Goal: Task Accomplishment & Management: Complete application form

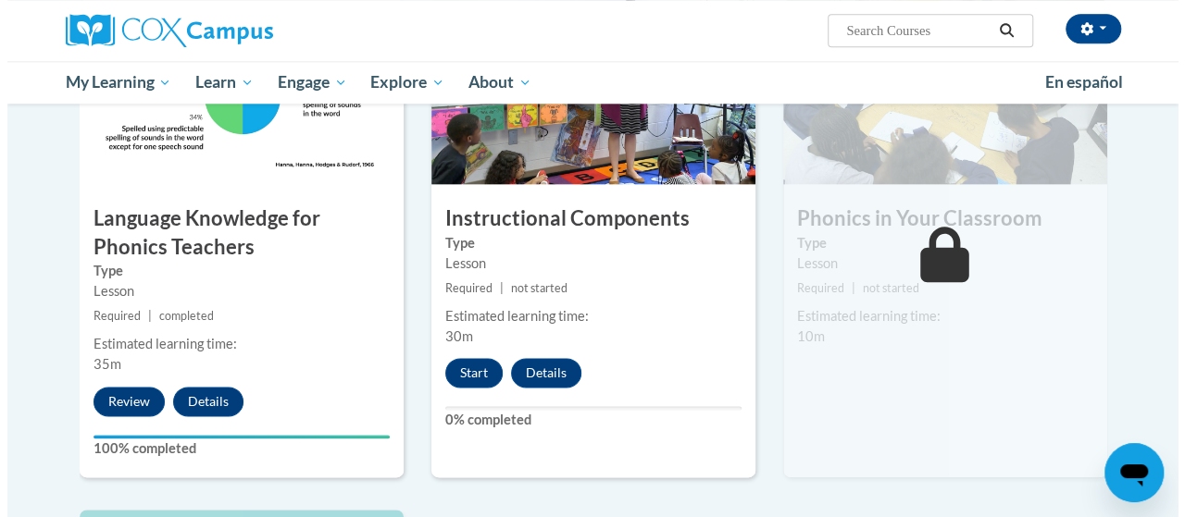
scroll to position [1031, 0]
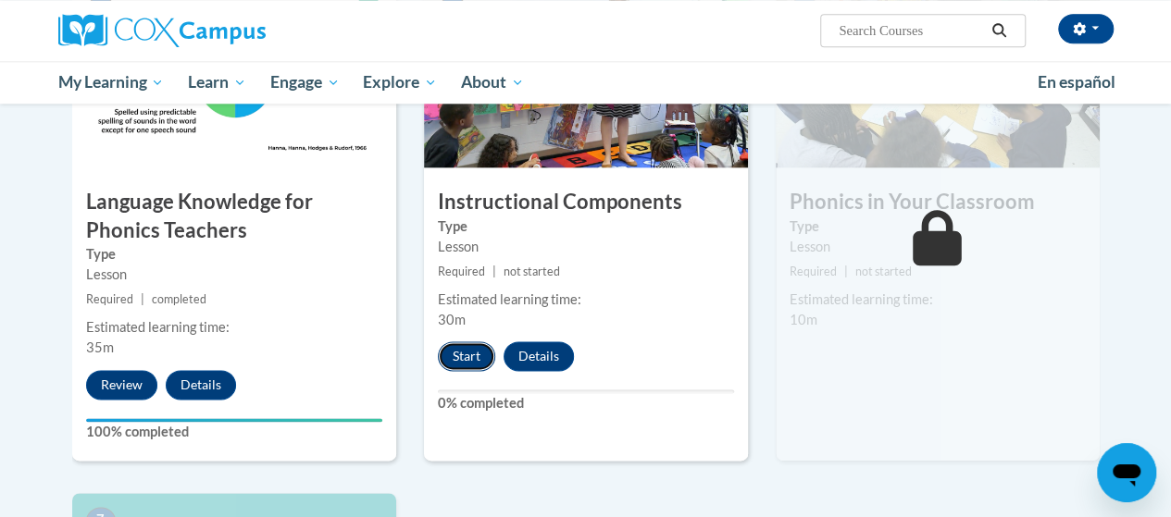
click at [473, 355] on button "Start" at bounding box center [466, 357] width 57 height 30
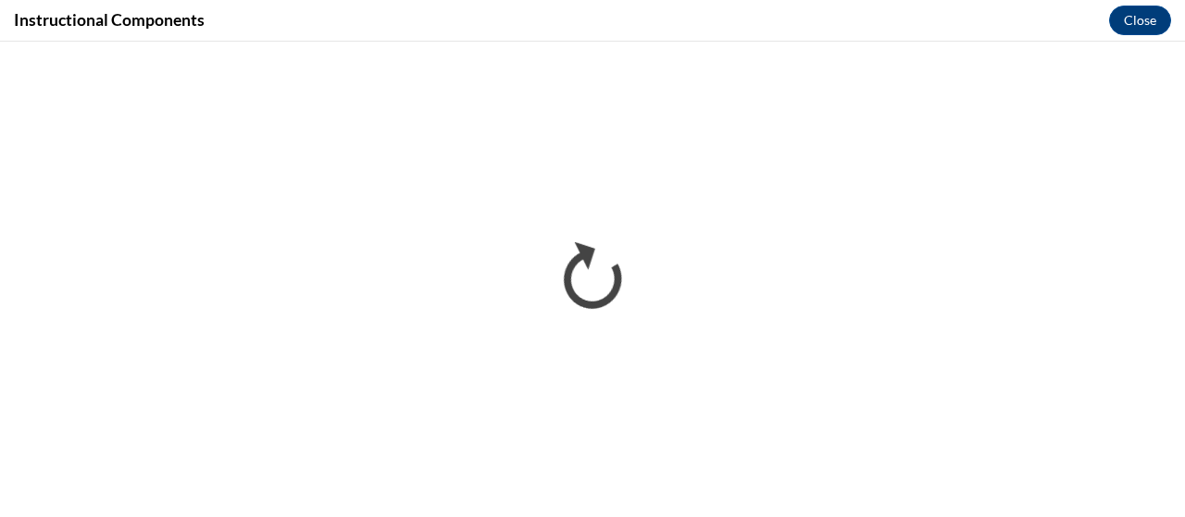
scroll to position [0, 0]
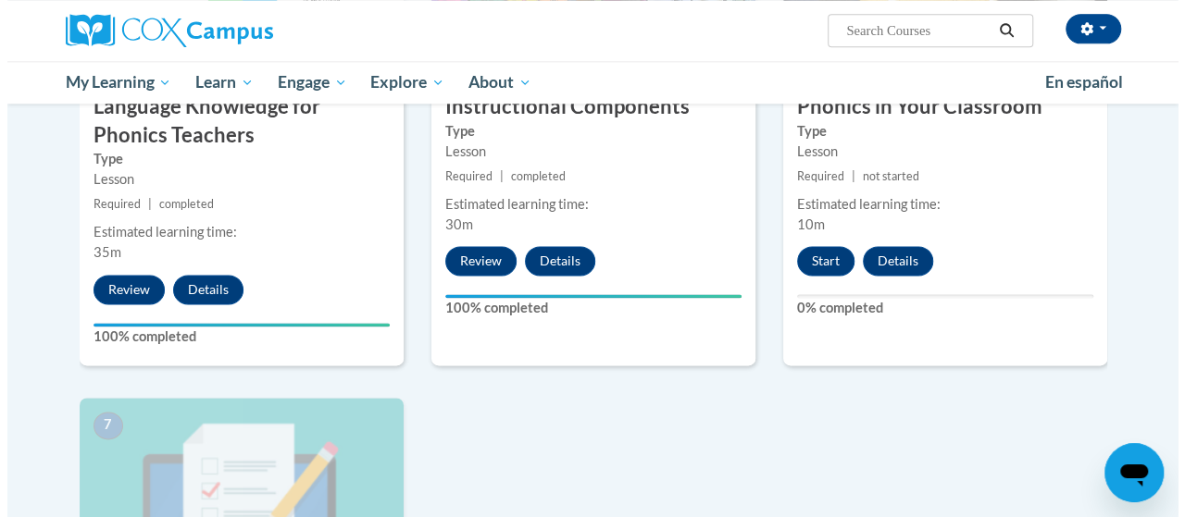
scroll to position [1133, 0]
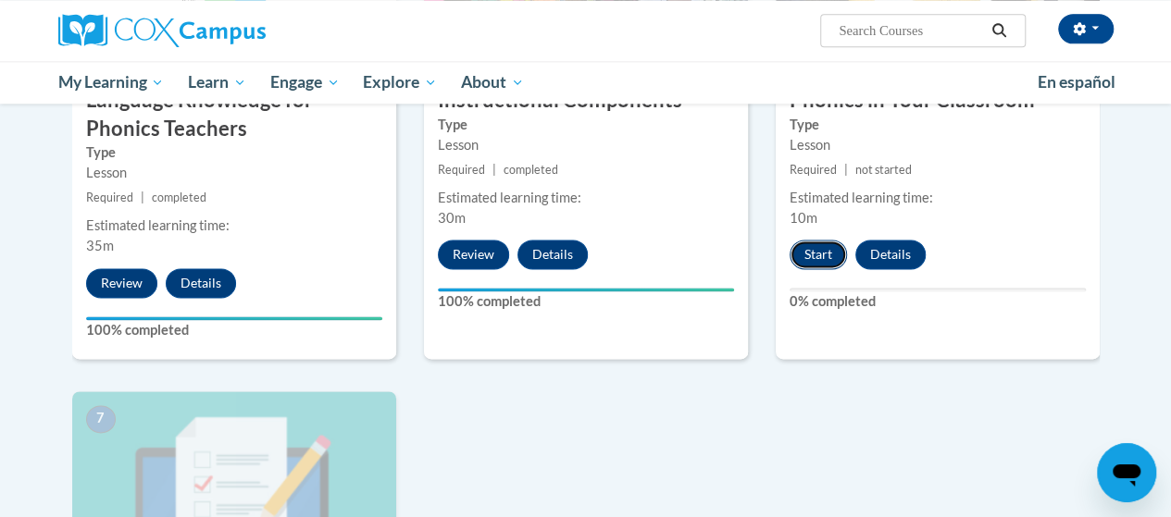
click at [827, 256] on button "Start" at bounding box center [818, 255] width 57 height 30
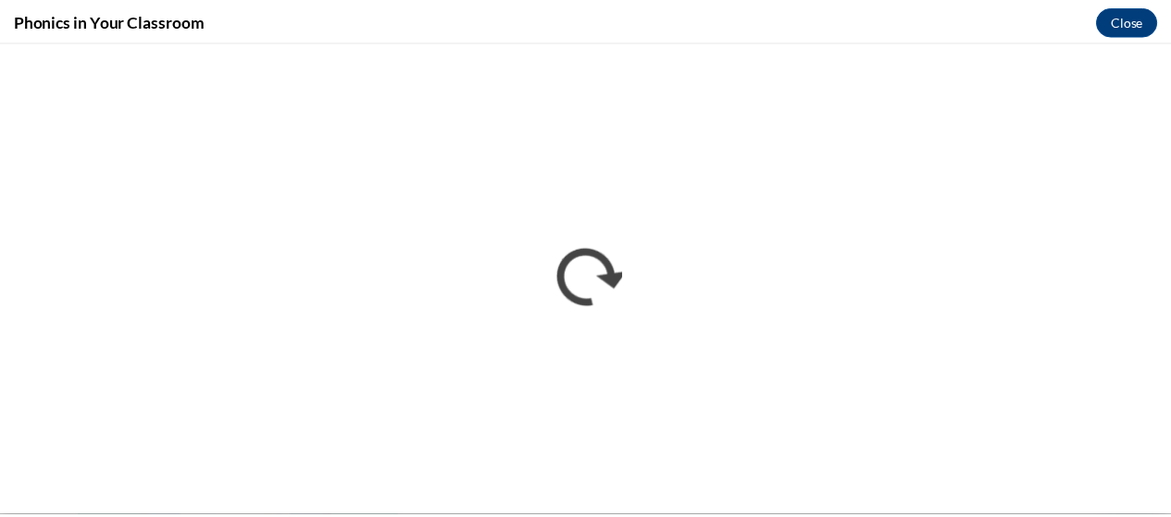
scroll to position [0, 0]
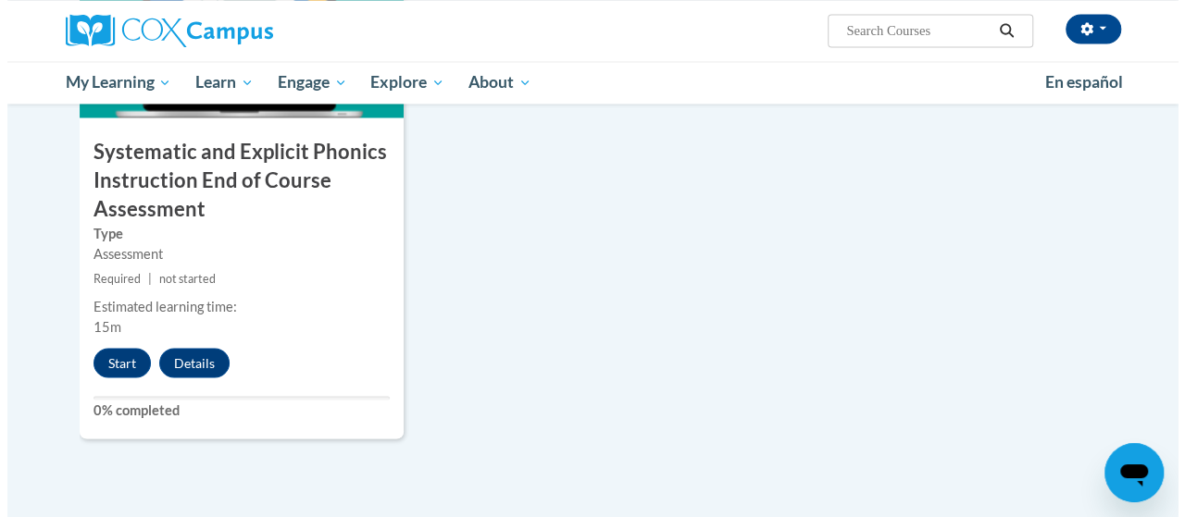
scroll to position [1605, 0]
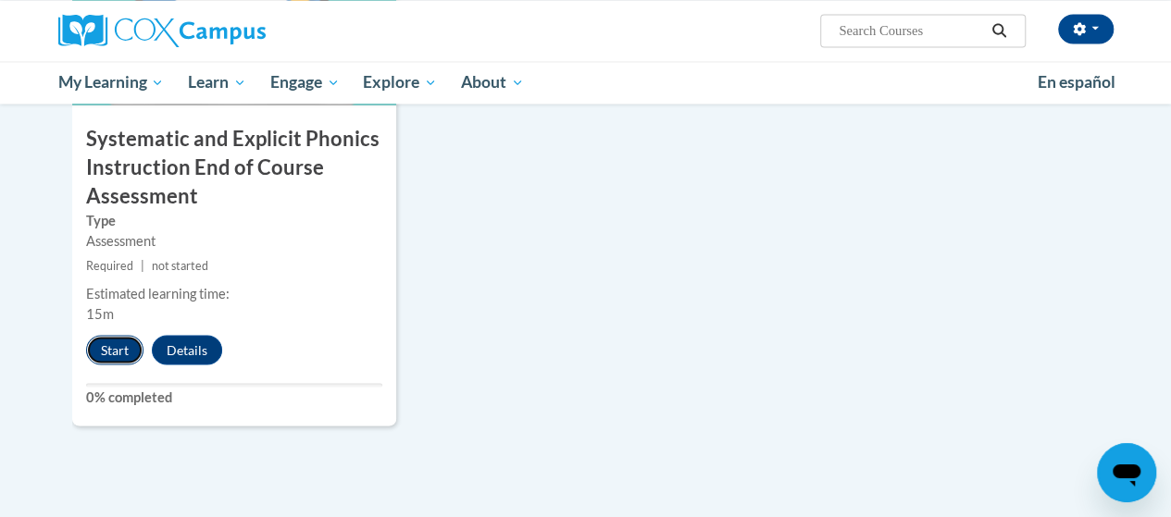
click at [106, 344] on button "Start" at bounding box center [114, 350] width 57 height 30
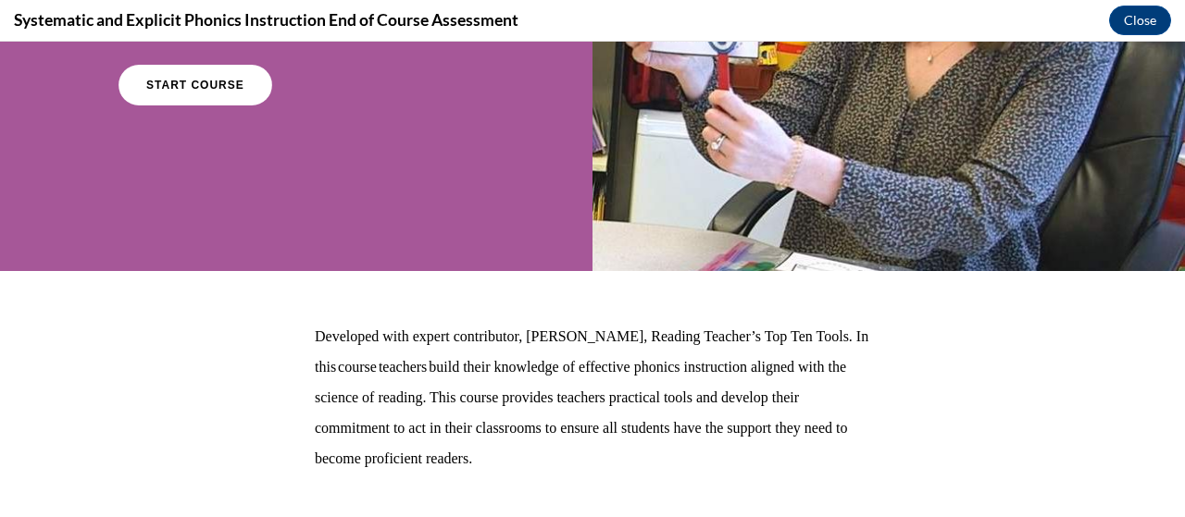
scroll to position [282, 0]
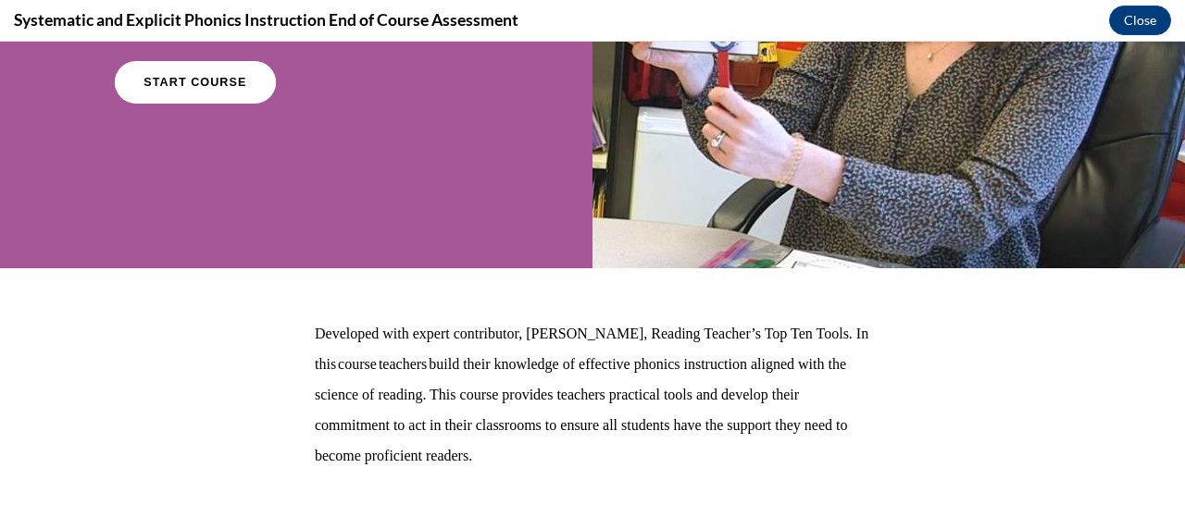
click at [235, 96] on link "START COURSE" at bounding box center [195, 82] width 161 height 43
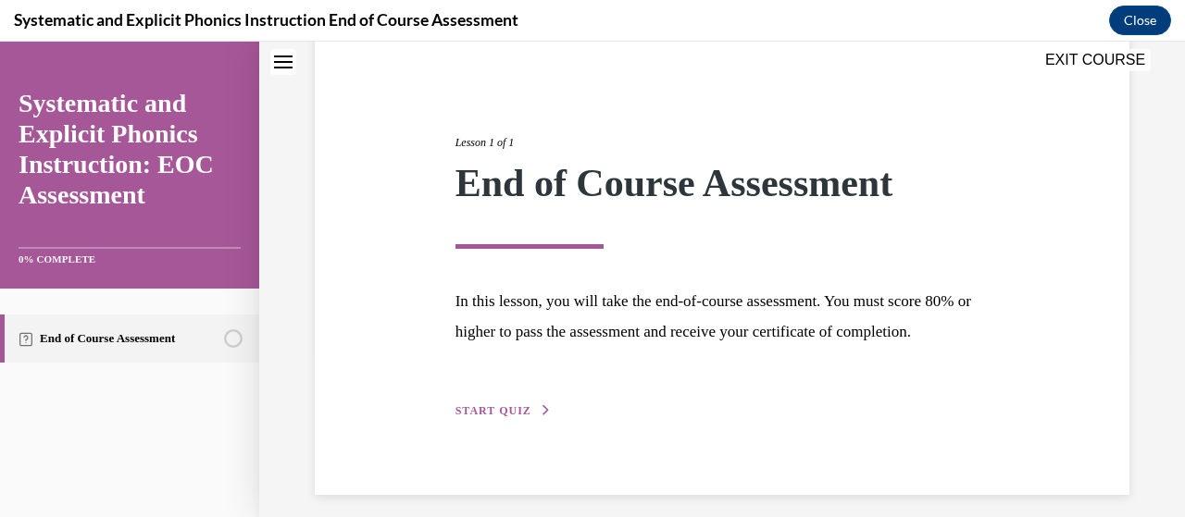
scroll to position [209, 0]
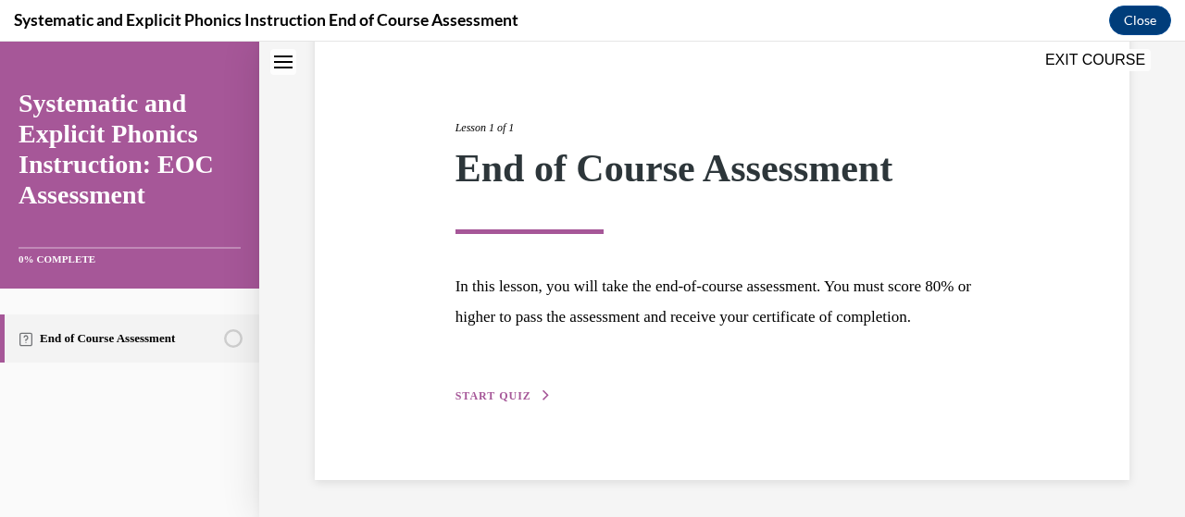
click at [502, 400] on span "START QUIZ" at bounding box center [493, 396] width 76 height 13
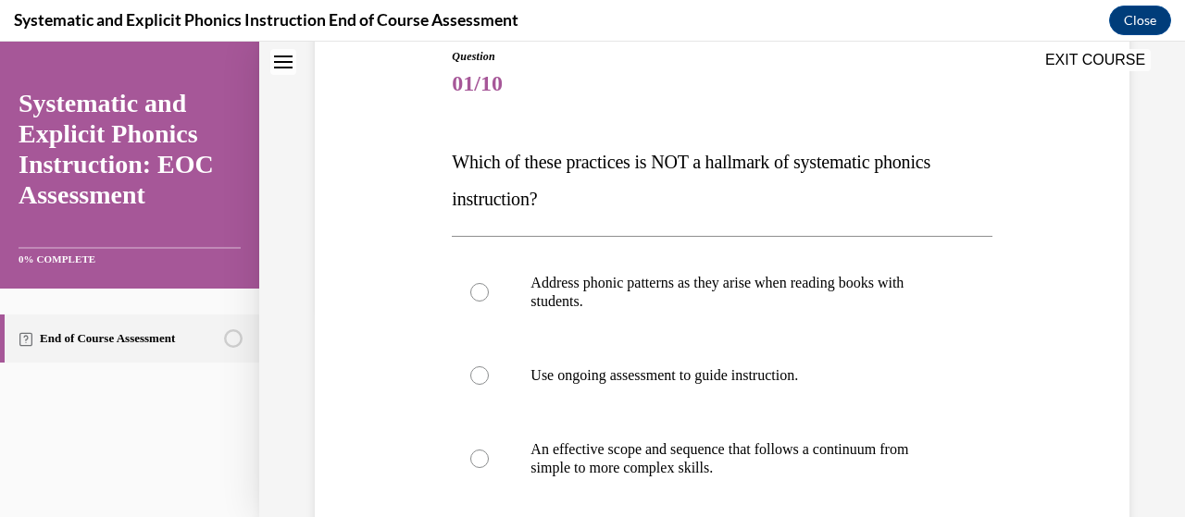
scroll to position [206, 0]
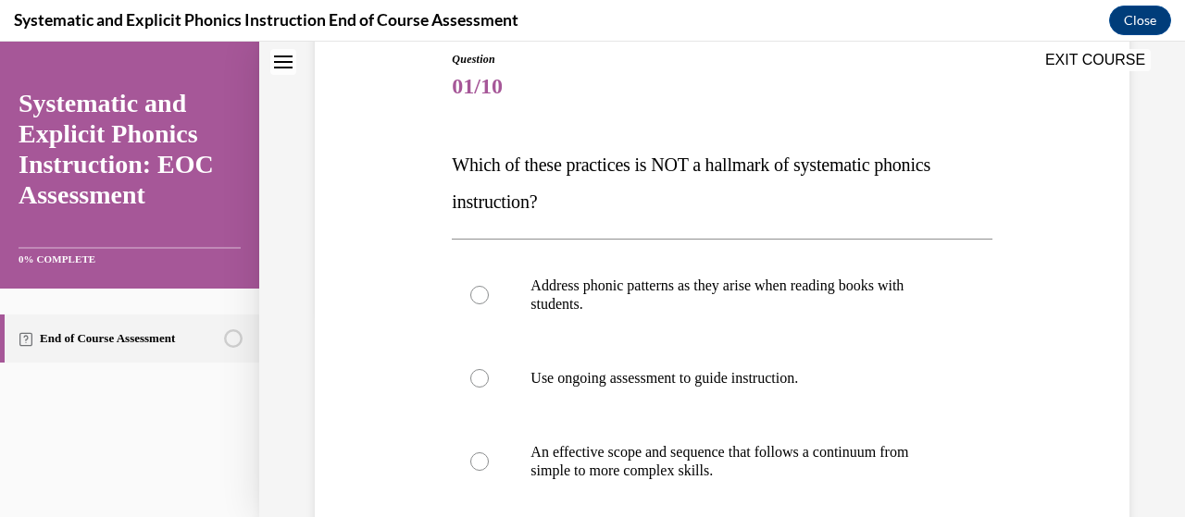
click at [453, 165] on span "Which of these practices is NOT a hallmark of systematic phonics instruction?" at bounding box center [691, 183] width 479 height 57
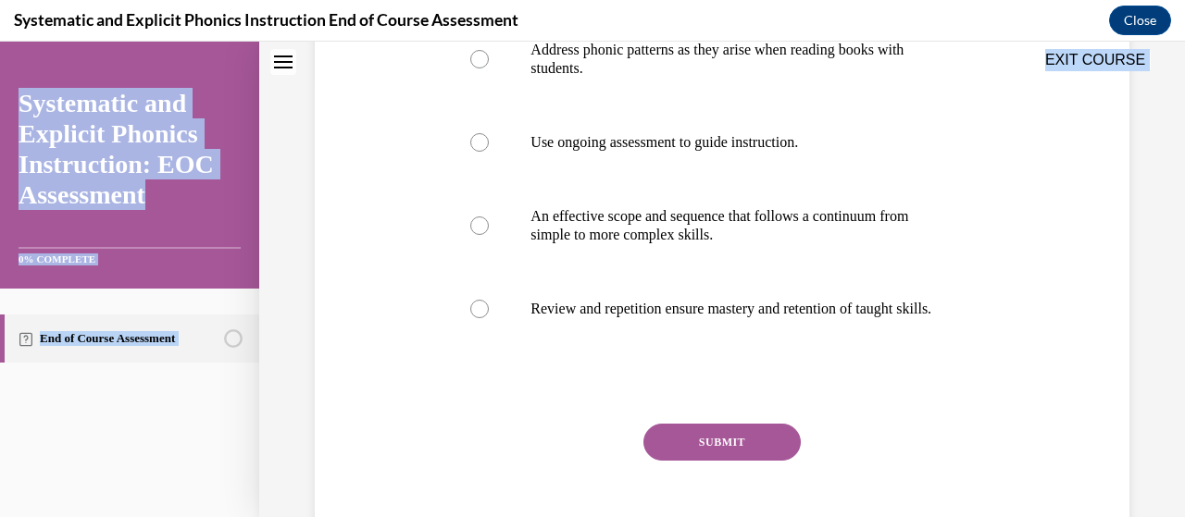
scroll to position [555, 0]
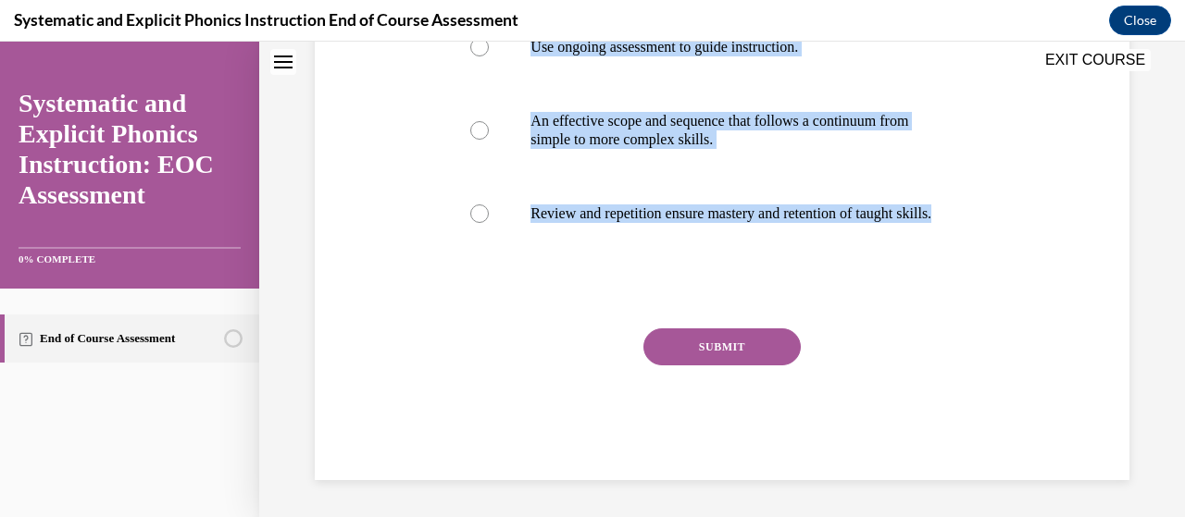
drag, startPoint x: 452, startPoint y: 166, endPoint x: 900, endPoint y: 255, distance: 456.7
click at [900, 255] on div "Question 01/10 Which of these practices is NOT a hallmark of systematic phonics…" at bounding box center [722, 100] width 540 height 761
copy div "Which of these practices is NOT a hallmark of systematic phonics instruction? A…"
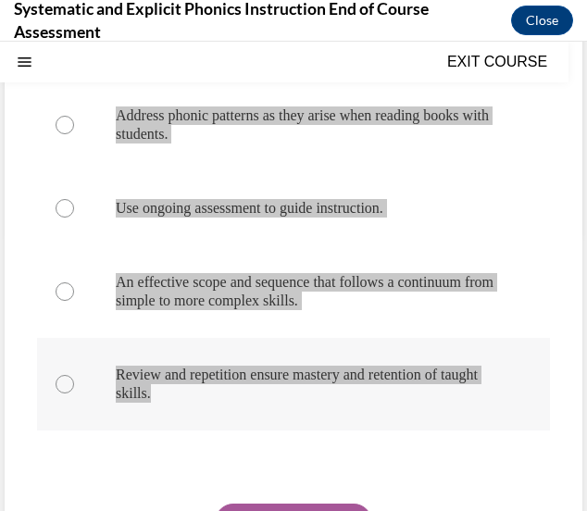
scroll to position [284, 0]
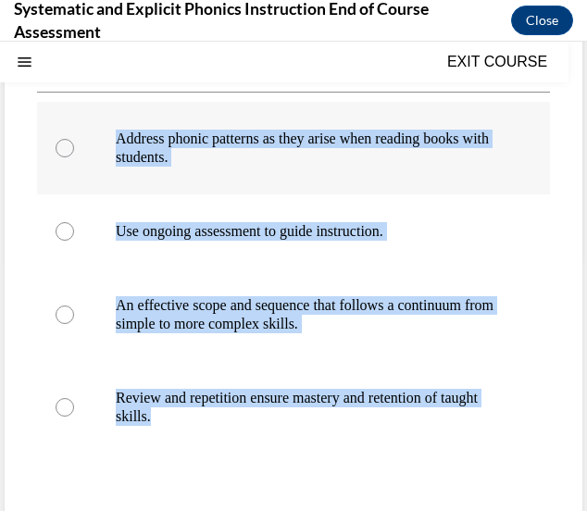
click at [303, 190] on div at bounding box center [293, 148] width 513 height 93
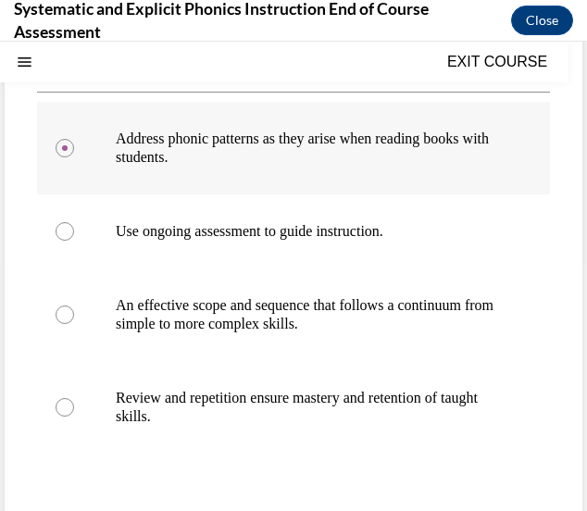
scroll to position [469, 0]
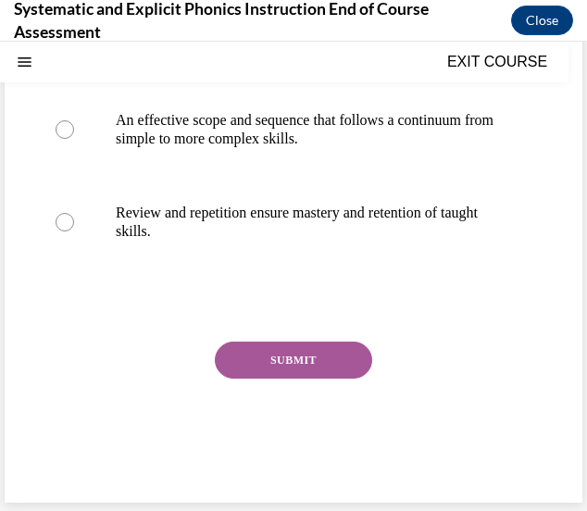
click at [248, 363] on button "SUBMIT" at bounding box center [293, 360] width 157 height 37
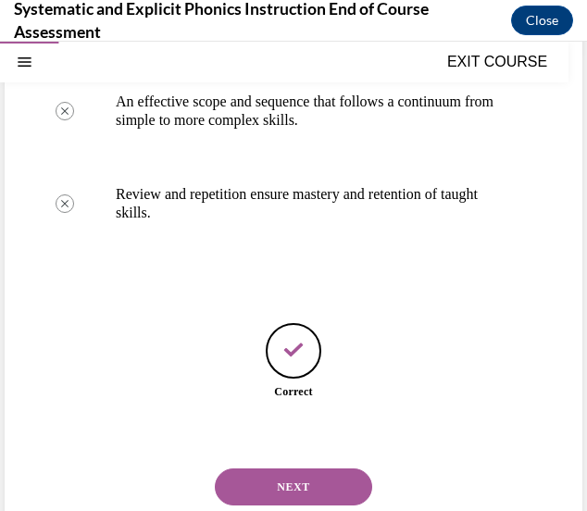
scroll to position [528, 0]
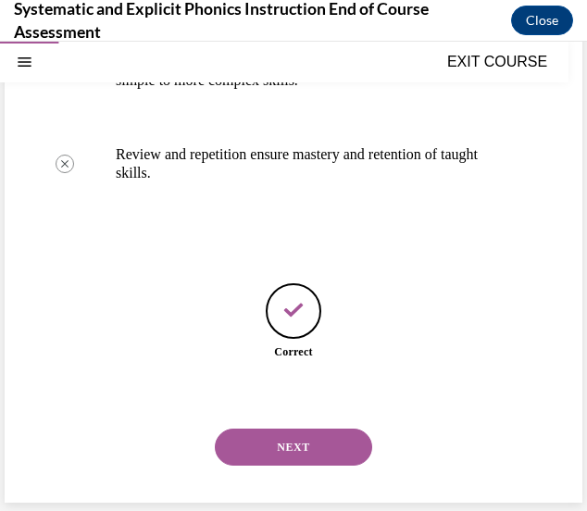
click at [243, 445] on button "NEXT" at bounding box center [293, 447] width 157 height 37
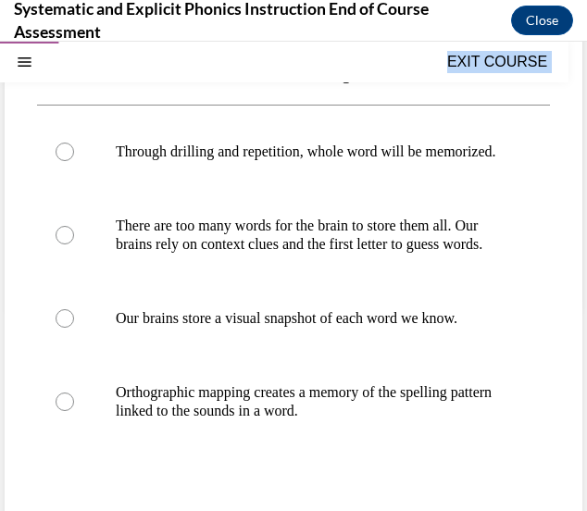
scroll to position [451, 0]
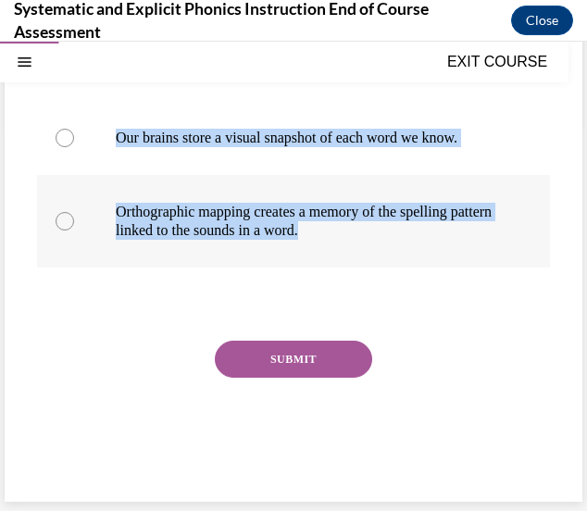
drag, startPoint x: 37, startPoint y: 244, endPoint x: 362, endPoint y: 236, distance: 325.0
click at [362, 236] on div "Question 02/10 How does the brain store words for reading? Through drilling and…" at bounding box center [293, 142] width 513 height 701
copy div "How does the brain store words for reading? Through drilling and repetition, wh…"
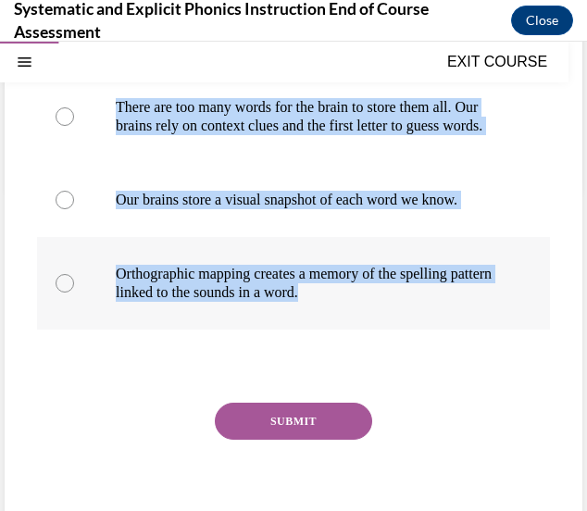
scroll to position [352, 0]
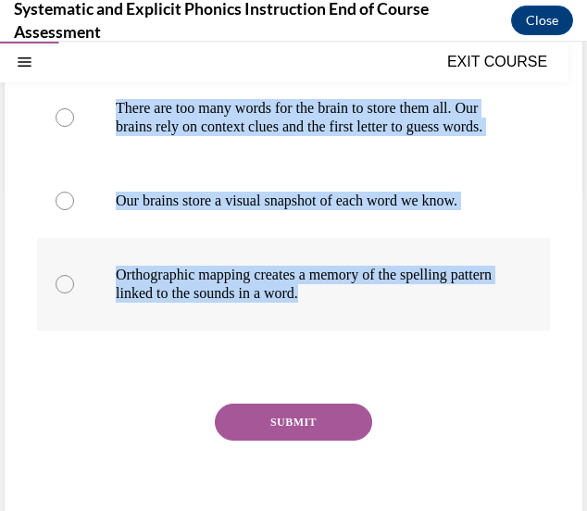
click at [354, 303] on p "Orthographic mapping creates a memory of the spelling pattern linked to the sou…" at bounding box center [310, 284] width 388 height 37
click at [268, 441] on button "SUBMIT" at bounding box center [293, 422] width 157 height 37
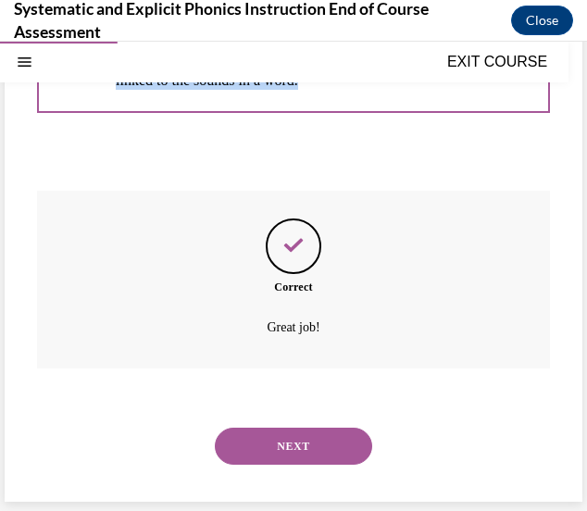
scroll to position [601, 0]
click at [302, 459] on button "NEXT" at bounding box center [293, 446] width 157 height 37
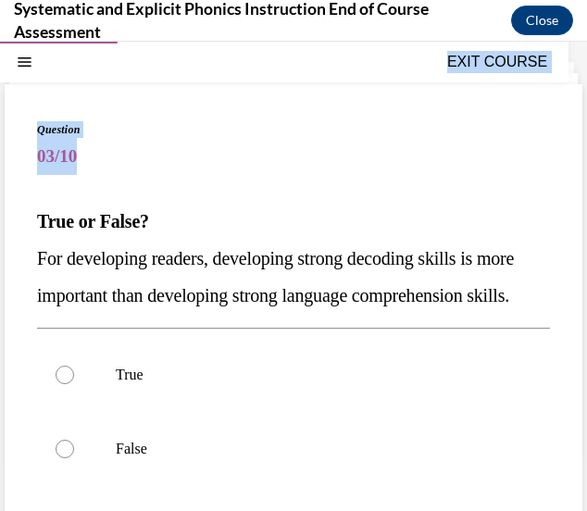
scroll to position [340, 0]
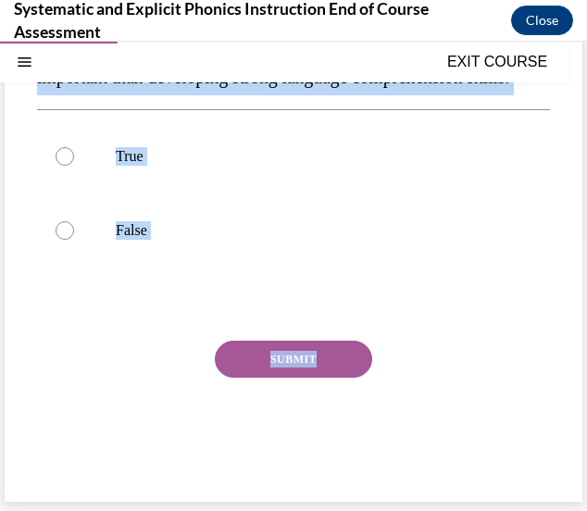
drag, startPoint x: 34, startPoint y: 309, endPoint x: 368, endPoint y: 356, distance: 337.4
click at [368, 356] on div "Question 03/10 True or False? For developing readers, developing strong decodin…" at bounding box center [294, 184] width 578 height 636
copy div "True or False? For developing readers, developing strong decoding skills is mor…"
click at [274, 233] on p "False" at bounding box center [310, 230] width 388 height 19
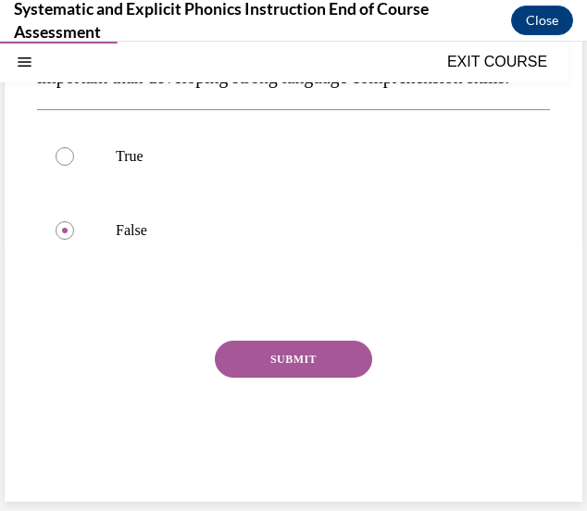
click at [302, 374] on button "SUBMIT" at bounding box center [293, 359] width 157 height 37
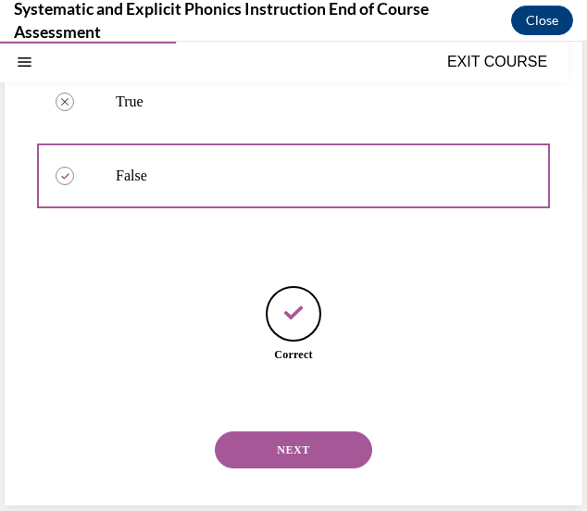
scroll to position [398, 0]
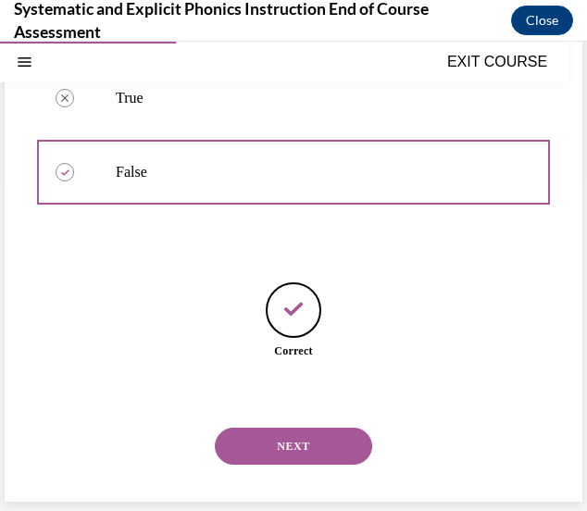
click at [238, 454] on button "NEXT" at bounding box center [293, 446] width 157 height 37
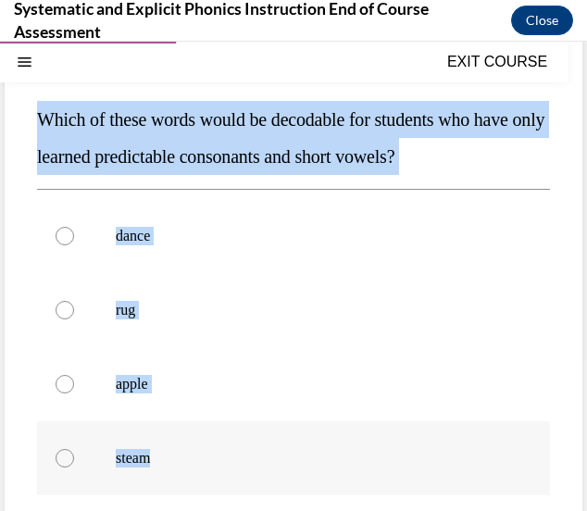
scroll to position [230, 0]
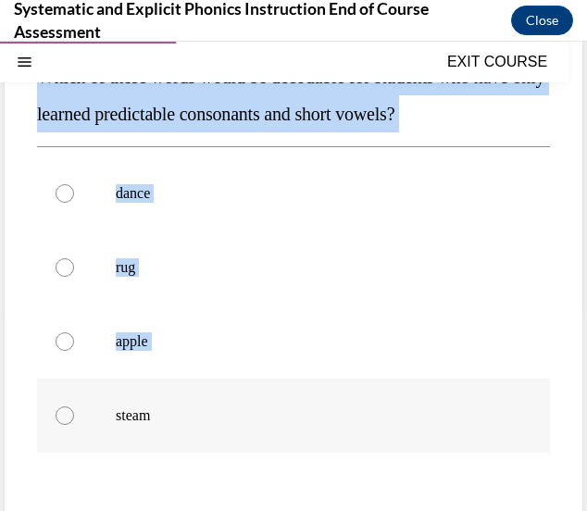
drag, startPoint x: 37, startPoint y: 301, endPoint x: 268, endPoint y: 425, distance: 262.5
click at [268, 425] on div "Question 04/10 Which of these words would be decodable for students who have on…" at bounding box center [293, 327] width 513 height 701
click at [217, 423] on p "steam" at bounding box center [310, 415] width 388 height 19
drag, startPoint x: 217, startPoint y: 423, endPoint x: 30, endPoint y: 83, distance: 387.7
click at [30, 83] on div "Question 04/10 Which of these words would be decodable for students who have on…" at bounding box center [294, 313] width 578 height 747
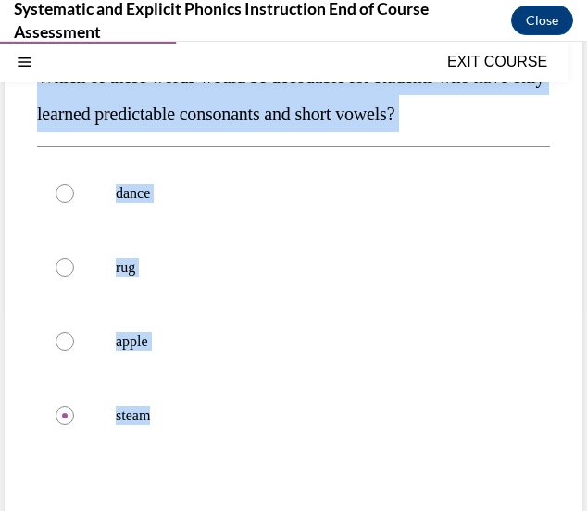
copy div "Which of these words would be decodable for students who have only learned pred…"
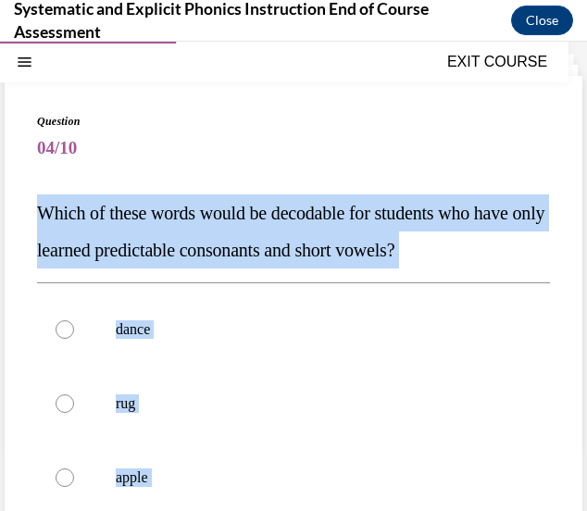
scroll to position [93, 0]
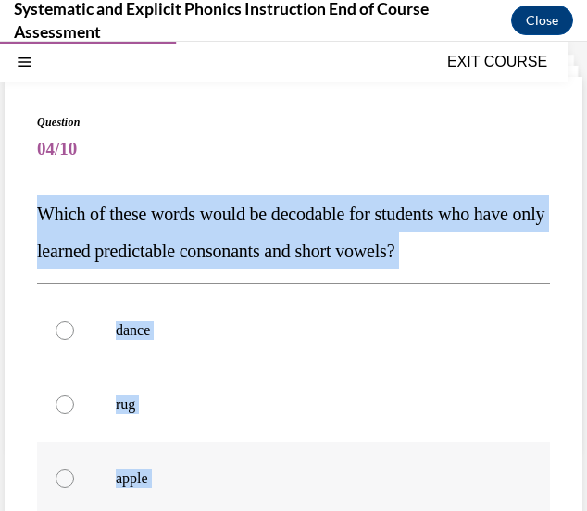
click at [189, 442] on div at bounding box center [293, 478] width 513 height 74
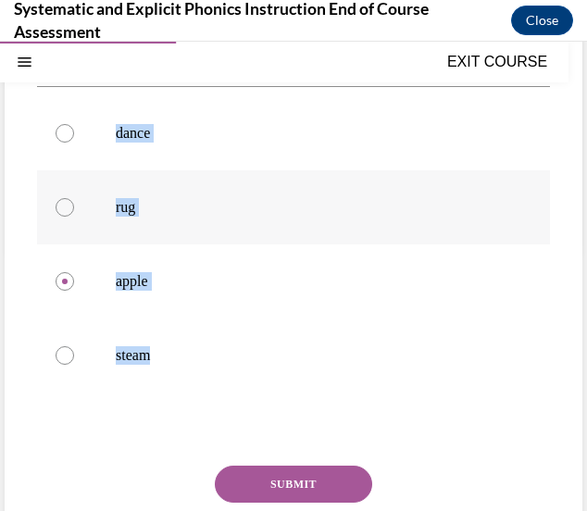
click at [276, 220] on div at bounding box center [293, 207] width 513 height 74
click at [279, 479] on button "SUBMIT" at bounding box center [293, 484] width 157 height 37
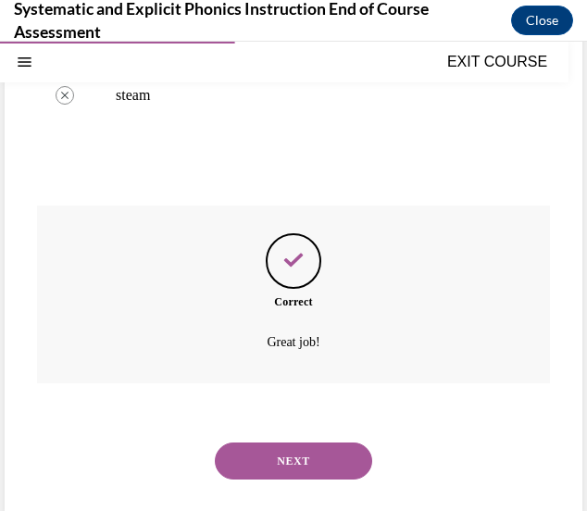
scroll to position [564, 0]
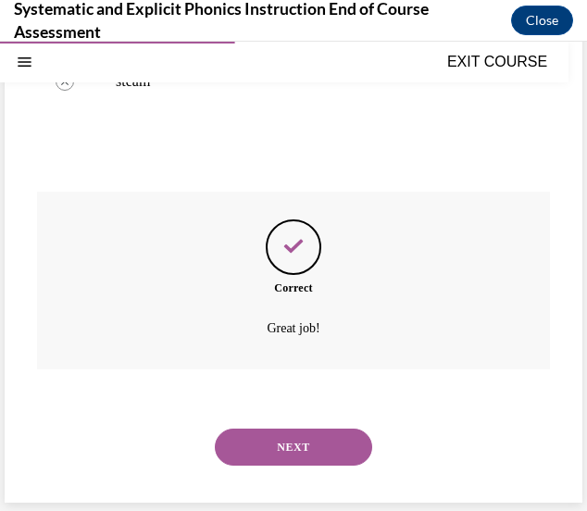
click at [305, 459] on button "NEXT" at bounding box center [293, 447] width 157 height 37
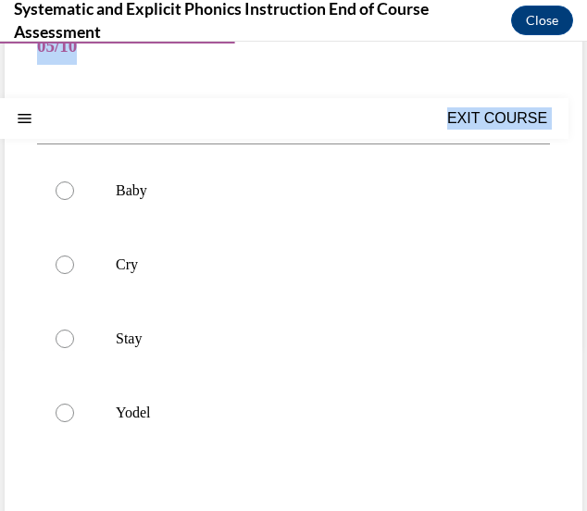
scroll to position [307, 0]
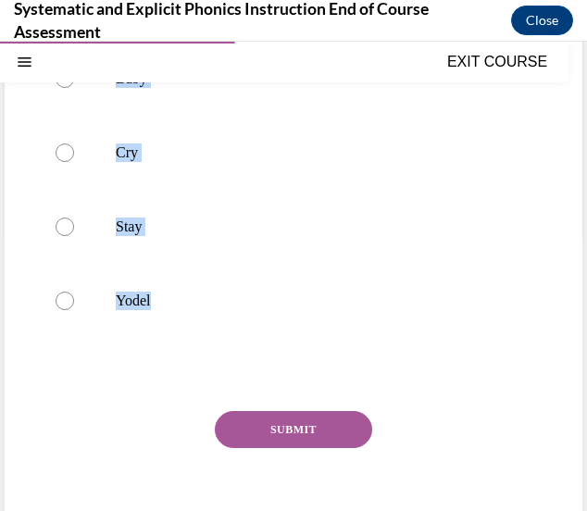
drag, startPoint x: 22, startPoint y: 306, endPoint x: 276, endPoint y: 378, distance: 263.4
click at [276, 378] on div "Question 05/10 In which of these words is y NOT acting as a vowel? Baby Cry Sta…" at bounding box center [294, 217] width 578 height 710
copy div "In which of these words is y NOT acting as a vowel? Baby Cry Stay Yodel"
click at [268, 301] on p "Yodel" at bounding box center [310, 301] width 388 height 19
click at [262, 419] on button "SUBMIT" at bounding box center [293, 429] width 157 height 37
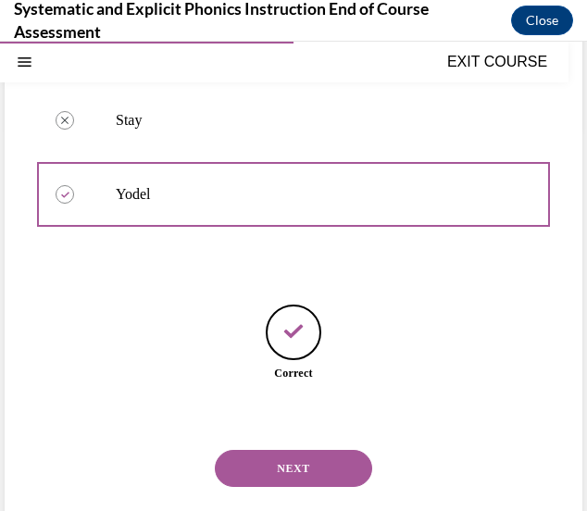
scroll to position [435, 0]
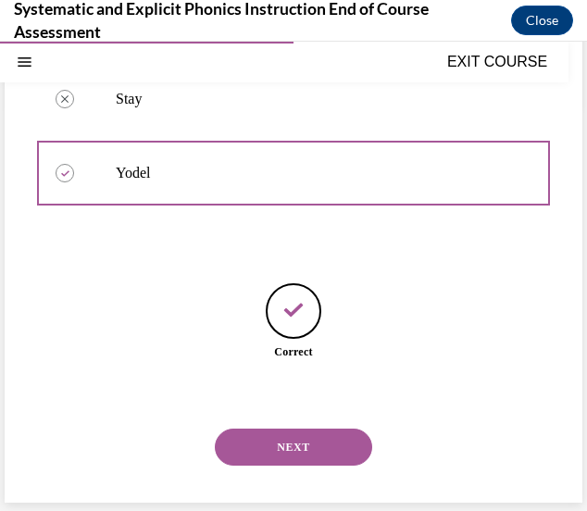
click at [243, 454] on button "NEXT" at bounding box center [293, 447] width 157 height 37
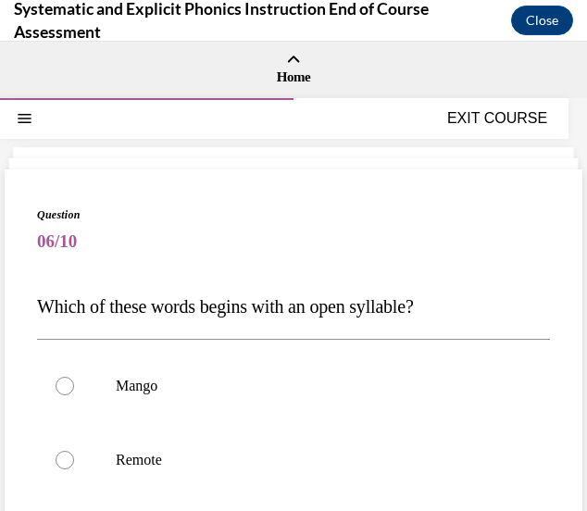
click at [37, 304] on span "Which of these words begins with an open syllable?" at bounding box center [225, 306] width 377 height 20
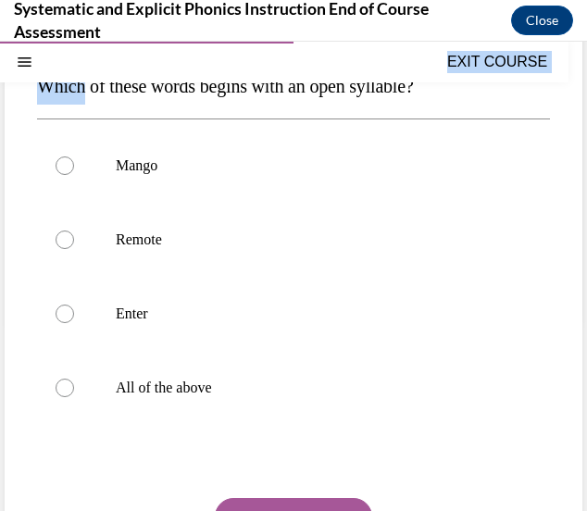
scroll to position [377, 0]
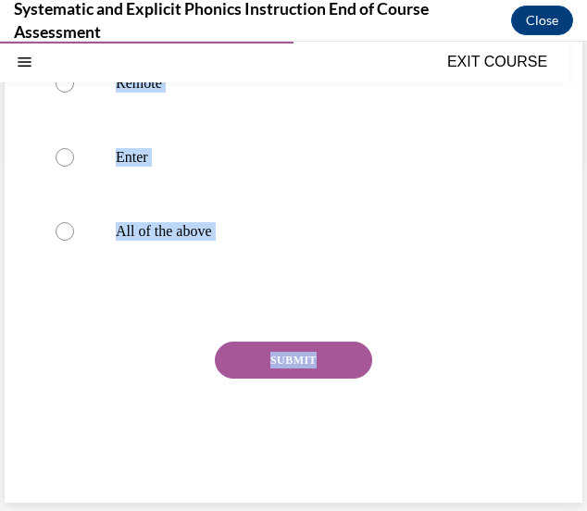
drag, startPoint x: 37, startPoint y: 304, endPoint x: 300, endPoint y: 342, distance: 265.6
click at [300, 342] on div "Question 06/10 Which of these words begins with an open syllable? Mango Remote …" at bounding box center [293, 162] width 513 height 664
copy div "Which of these words begins with an open syllable? Mango Remote Enter All of th…"
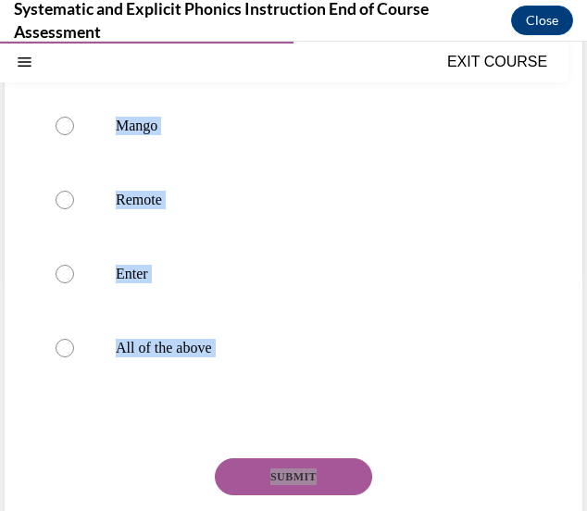
scroll to position [252, 0]
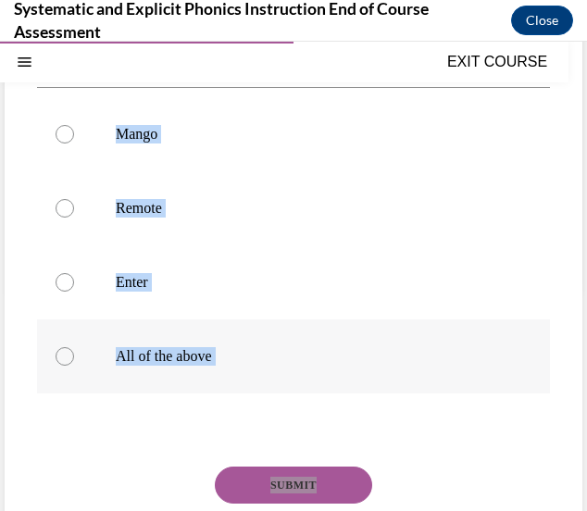
click at [241, 354] on p "All of the above" at bounding box center [310, 356] width 388 height 19
click at [292, 364] on p "All of the above" at bounding box center [310, 356] width 388 height 19
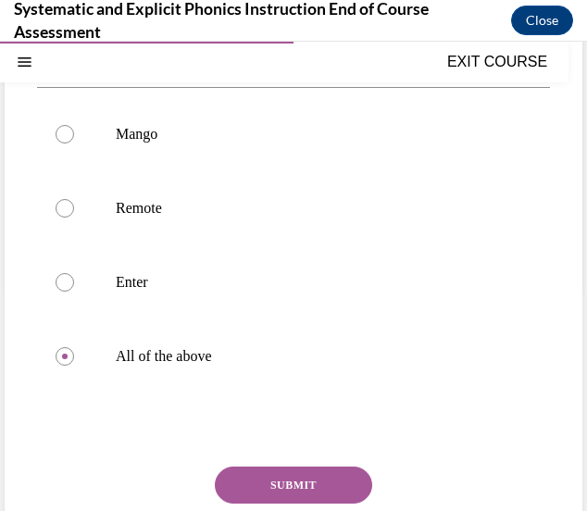
click at [293, 489] on button "SUBMIT" at bounding box center [293, 484] width 157 height 37
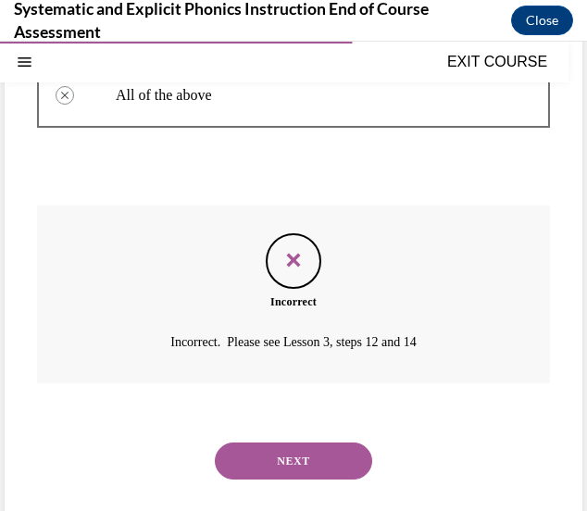
scroll to position [527, 0]
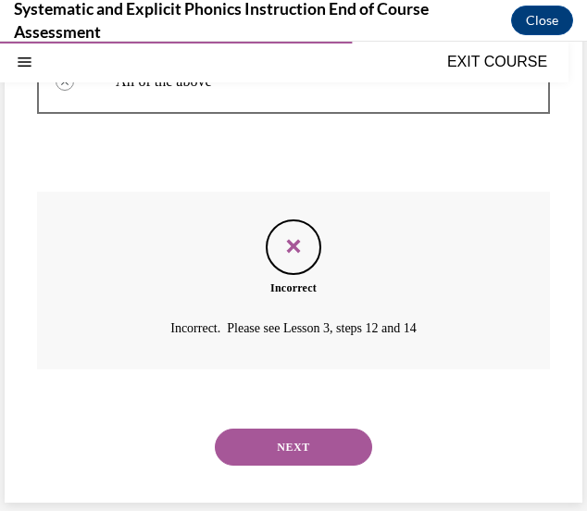
click at [329, 454] on button "NEXT" at bounding box center [293, 447] width 157 height 37
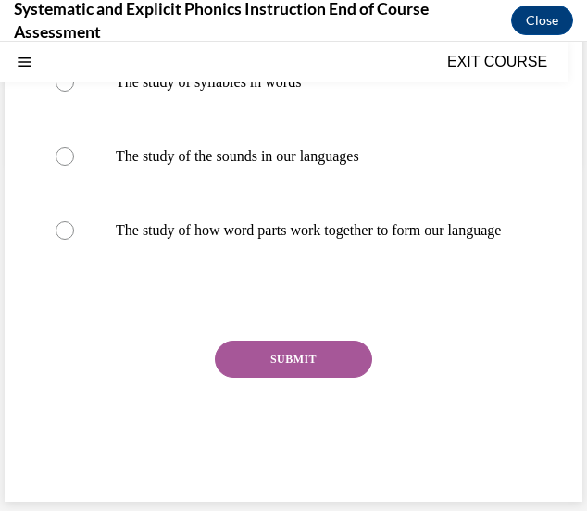
scroll to position [0, 0]
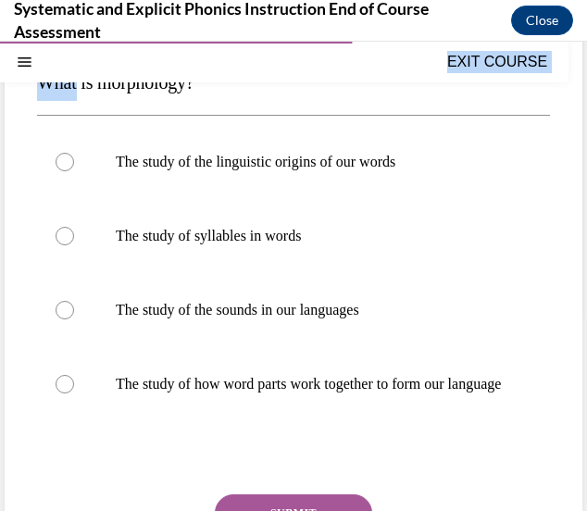
scroll to position [395, 0]
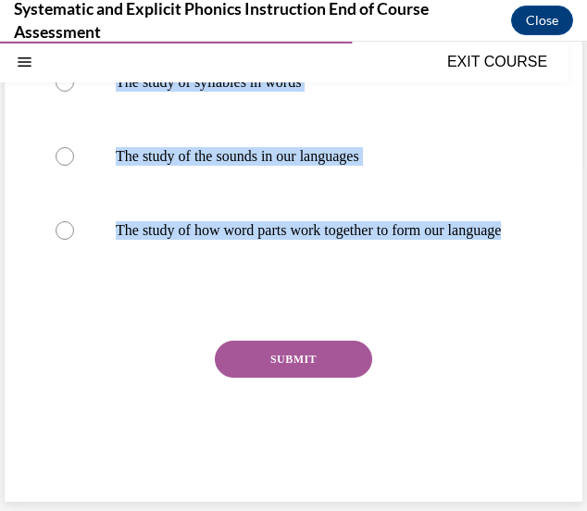
drag, startPoint x: 32, startPoint y: 301, endPoint x: 322, endPoint y: 414, distance: 310.9
click at [322, 414] on div "Question 07/10 What is morphology? The study of the linguistic origins of our w…" at bounding box center [294, 147] width 578 height 710
copy div "What is morphology? The study of the linguistic origins of our words The study …"
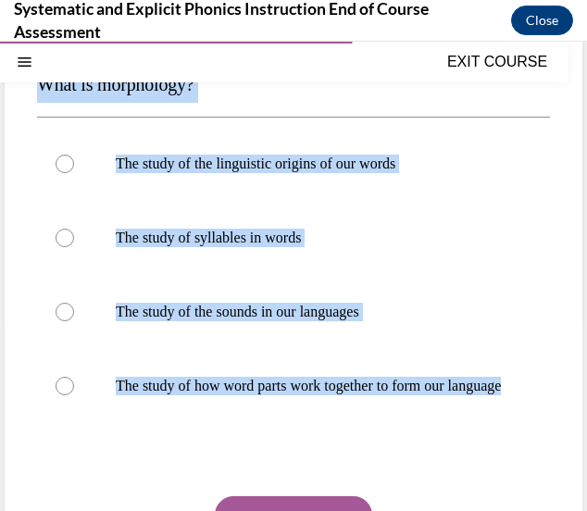
scroll to position [220, 0]
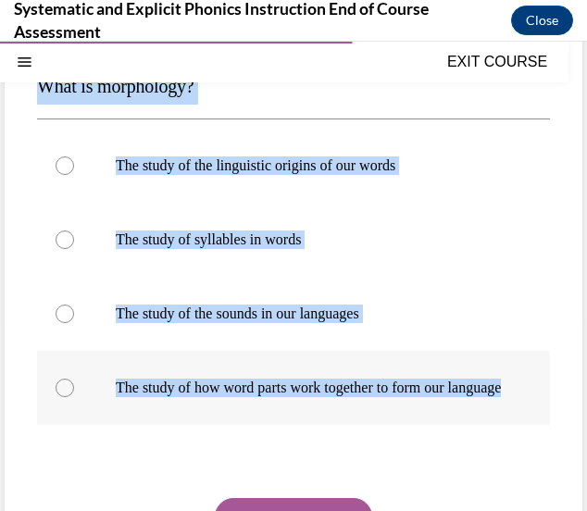
click at [394, 394] on p "The study of how word parts work together to form our language" at bounding box center [310, 388] width 388 height 19
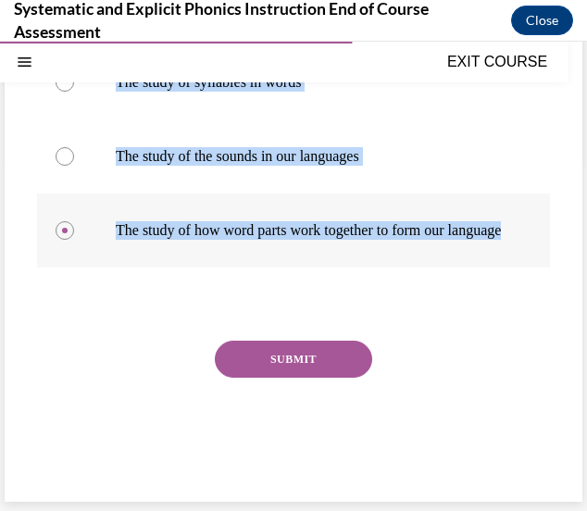
scroll to position [383, 0]
click at [428, 237] on p "The study of how word parts work together to form our language" at bounding box center [310, 230] width 388 height 19
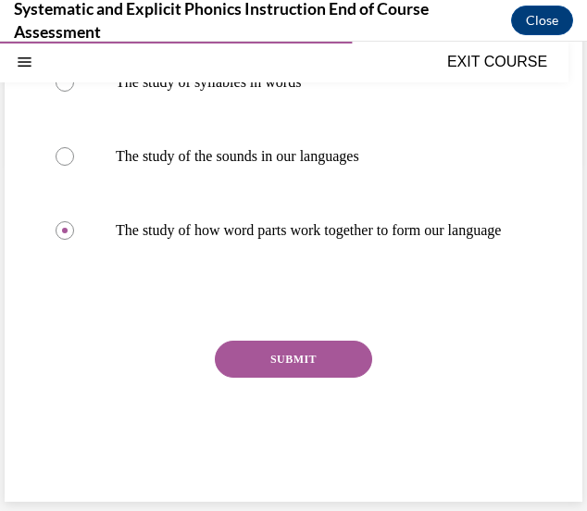
click at [318, 365] on button "SUBMIT" at bounding box center [293, 359] width 157 height 37
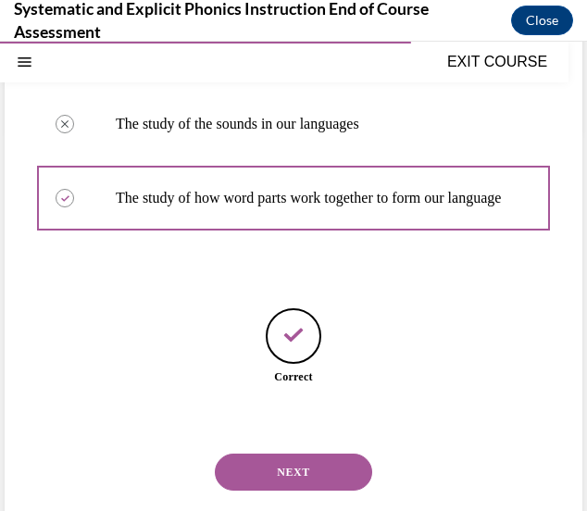
scroll to position [454, 0]
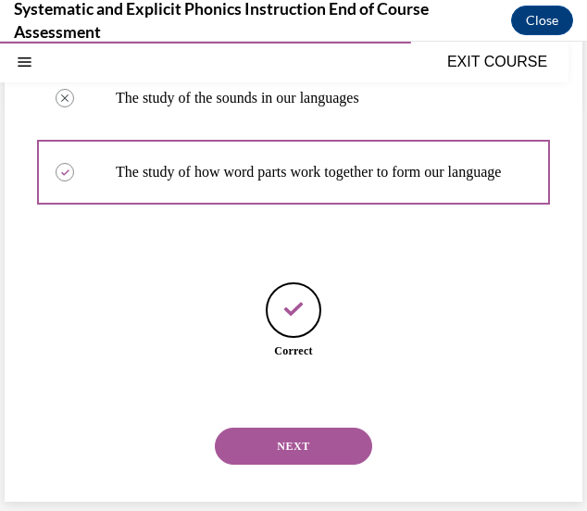
click at [319, 431] on button "NEXT" at bounding box center [293, 446] width 157 height 37
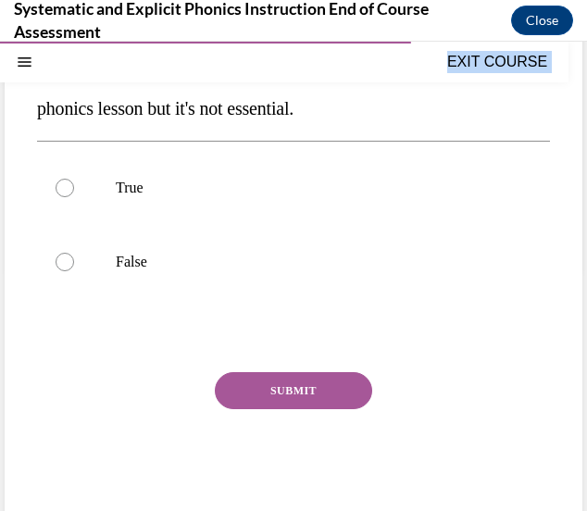
scroll to position [303, 0]
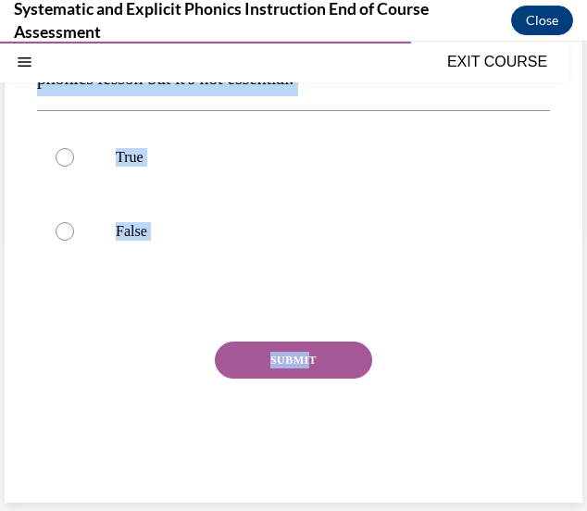
drag, startPoint x: 37, startPoint y: 294, endPoint x: 304, endPoint y: 353, distance: 272.9
click at [304, 353] on div "Question 08/10 True or False? Phonological awareness instruction can be a nice …" at bounding box center [293, 199] width 513 height 590
copy div "True or False? Phonological awareness instruction can be a nice complement to t…"
click at [315, 243] on div at bounding box center [293, 231] width 513 height 74
click at [226, 365] on button "SUBMIT" at bounding box center [293, 360] width 157 height 37
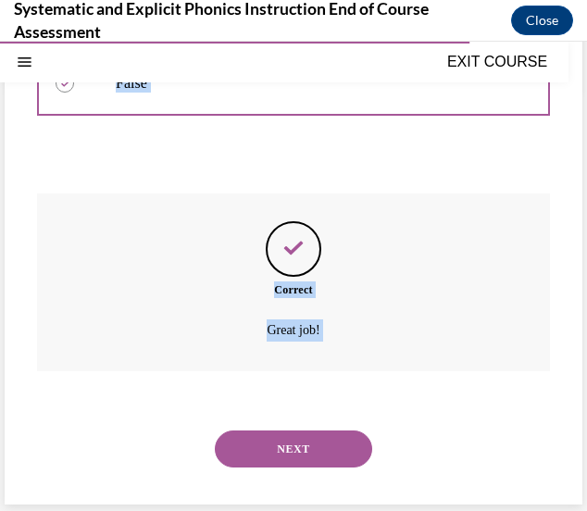
scroll to position [453, 0]
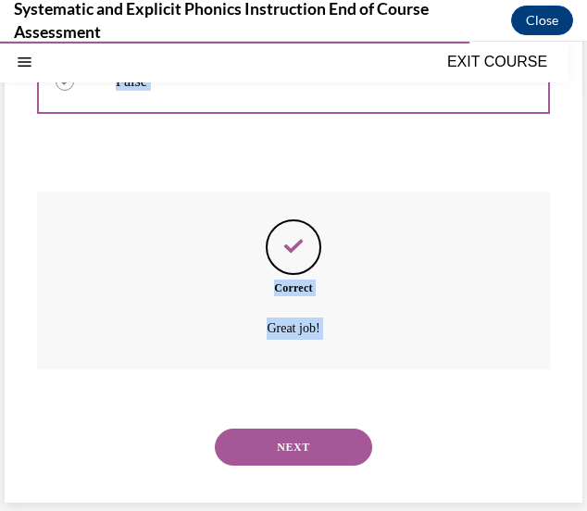
click at [279, 452] on button "NEXT" at bounding box center [293, 447] width 157 height 37
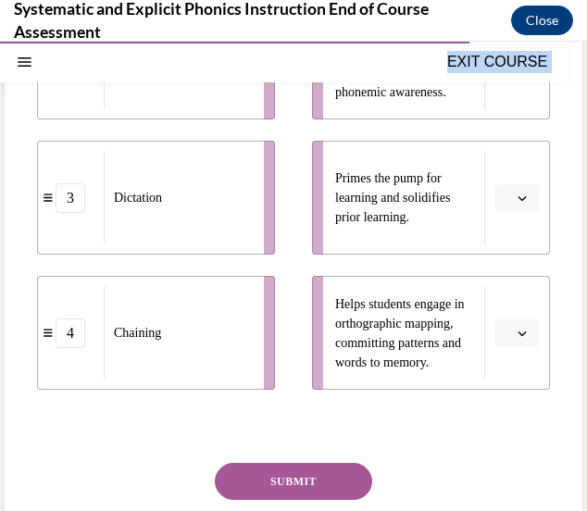
scroll to position [674, 0]
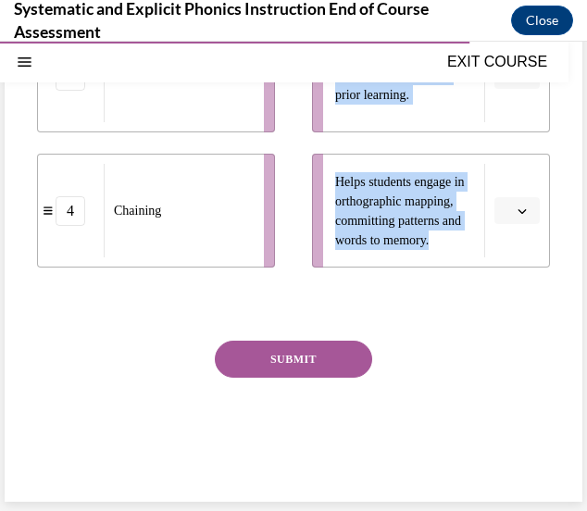
drag, startPoint x: 38, startPoint y: 122, endPoint x: 463, endPoint y: 281, distance: 453.7
click at [463, 281] on div "Question 09/10 Match these instructional components from an effective phonics l…" at bounding box center [293, 13] width 513 height 960
copy div "Match these instructional components from an effective phonics lesson with thei…"
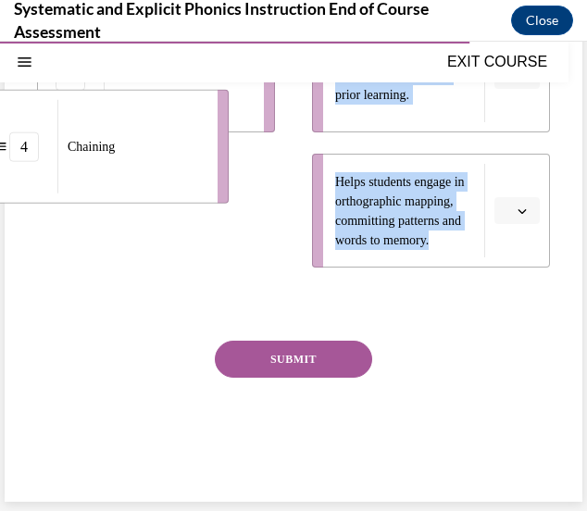
drag, startPoint x: 167, startPoint y: 226, endPoint x: 143, endPoint y: 177, distance: 54.6
click at [143, 177] on div "Chaining" at bounding box center [131, 146] width 148 height 93
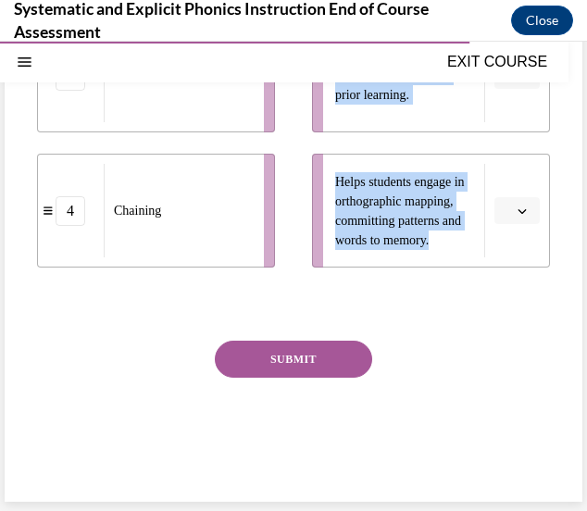
click at [303, 192] on ul "Helps students apply their skills to connected text to ensure they transfer to …" at bounding box center [421, 7] width 256 height 519
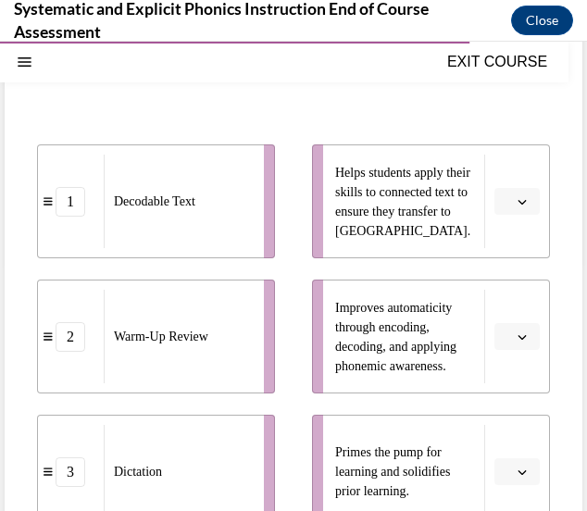
scroll to position [242, 0]
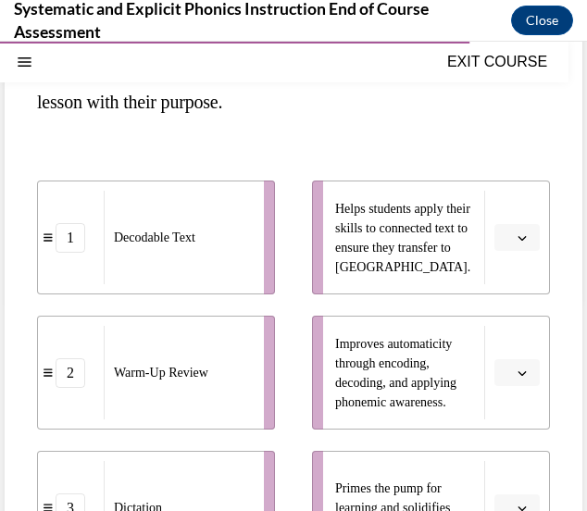
click at [517, 234] on icon "button" at bounding box center [521, 237] width 9 height 9
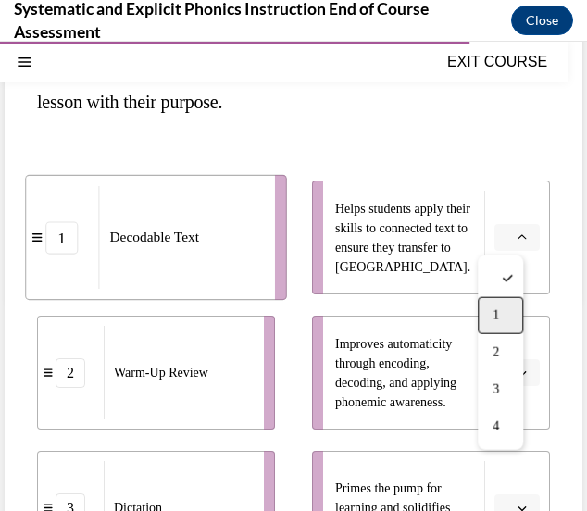
click at [499, 304] on div "1" at bounding box center [500, 315] width 45 height 37
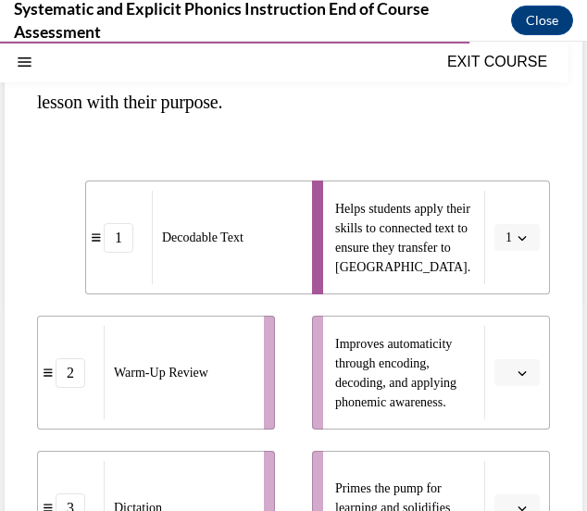
click at [505, 368] on span "Please select an option" at bounding box center [508, 373] width 6 height 19
click at [515, 323] on div "4" at bounding box center [500, 331] width 45 height 37
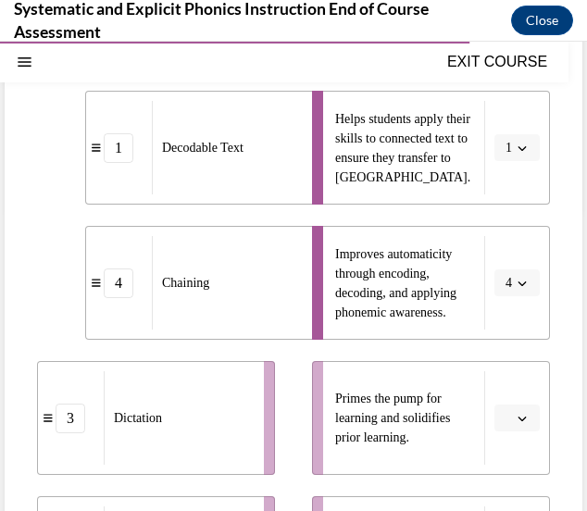
scroll to position [365, 0]
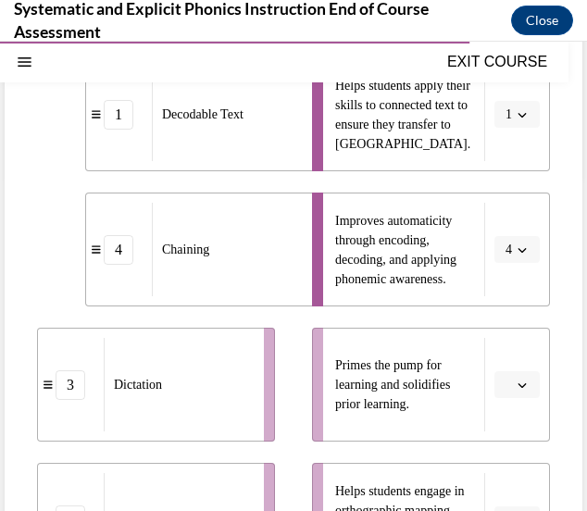
click at [505, 377] on button "button" at bounding box center [516, 385] width 45 height 28
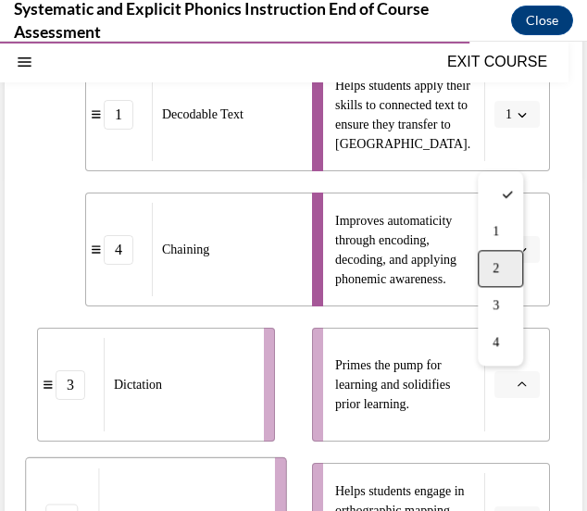
click at [496, 277] on div "2" at bounding box center [500, 268] width 45 height 37
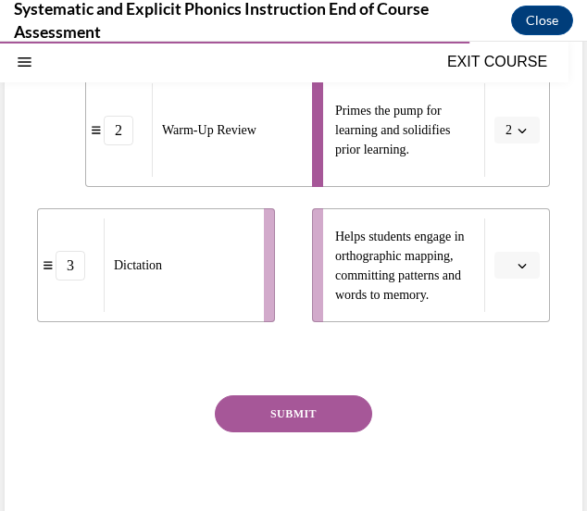
scroll to position [674, 0]
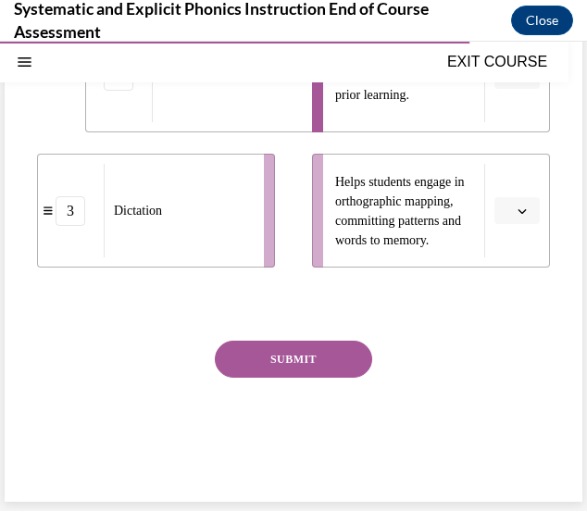
click at [517, 206] on icon "button" at bounding box center [521, 210] width 9 height 9
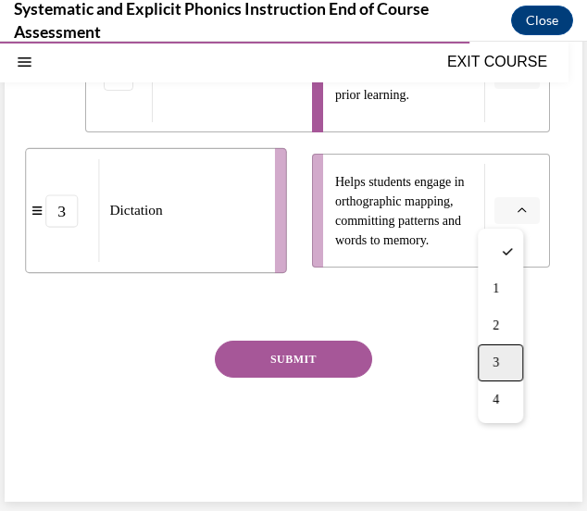
click at [501, 361] on div "3" at bounding box center [500, 362] width 45 height 37
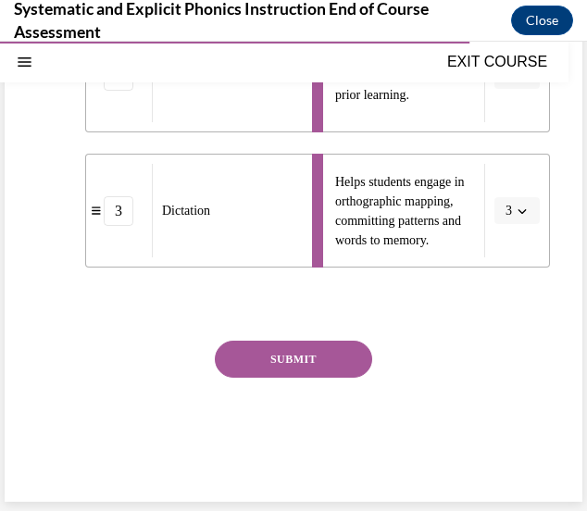
click at [315, 365] on button "SUBMIT" at bounding box center [293, 359] width 157 height 37
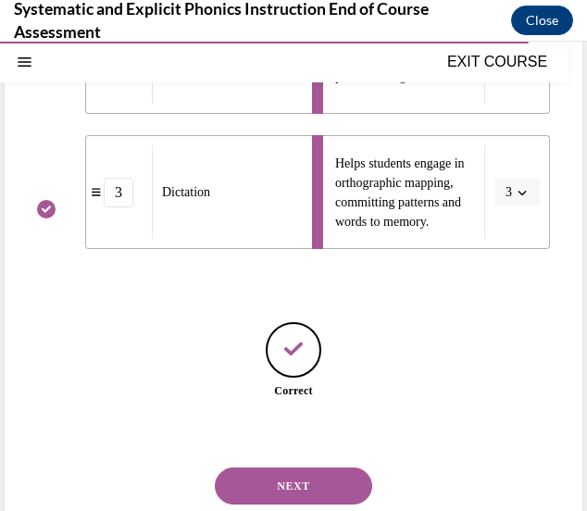
scroll to position [731, 0]
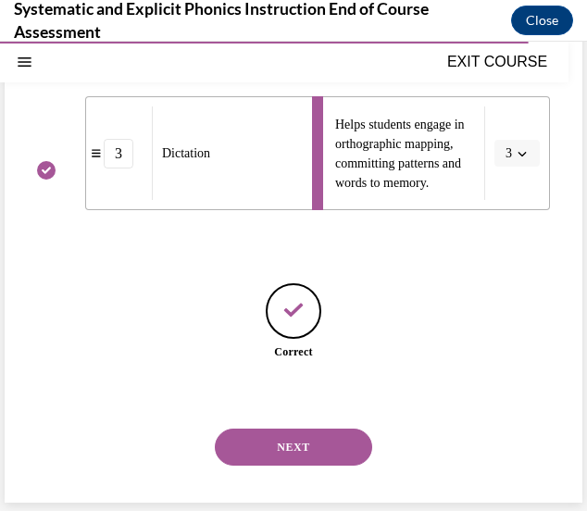
click at [261, 450] on button "NEXT" at bounding box center [293, 447] width 157 height 37
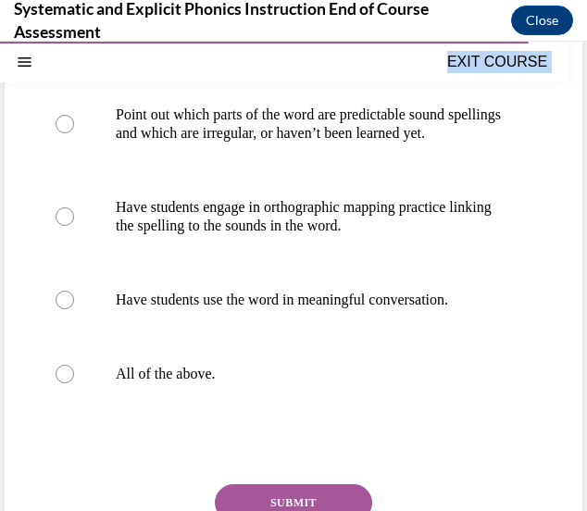
scroll to position [469, 0]
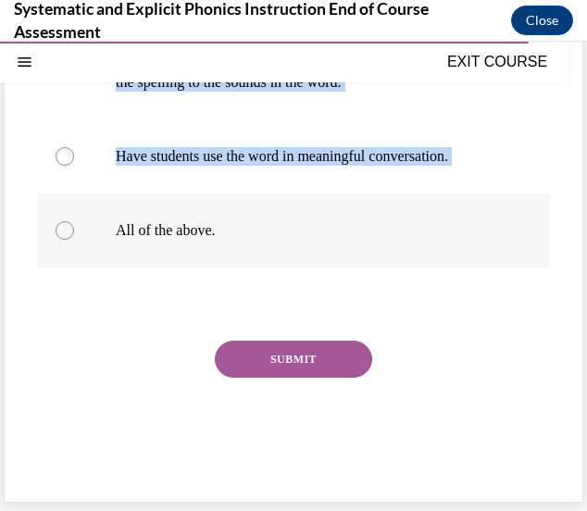
drag, startPoint x: 41, startPoint y: 292, endPoint x: 275, endPoint y: 243, distance: 239.3
click at [275, 243] on div "Question 10/10 Which of these instructional practices can help students learn h…" at bounding box center [293, 124] width 513 height 738
copy div "Which of these instructional practices can help students learn high-frequency w…"
click at [366, 210] on div at bounding box center [293, 230] width 513 height 74
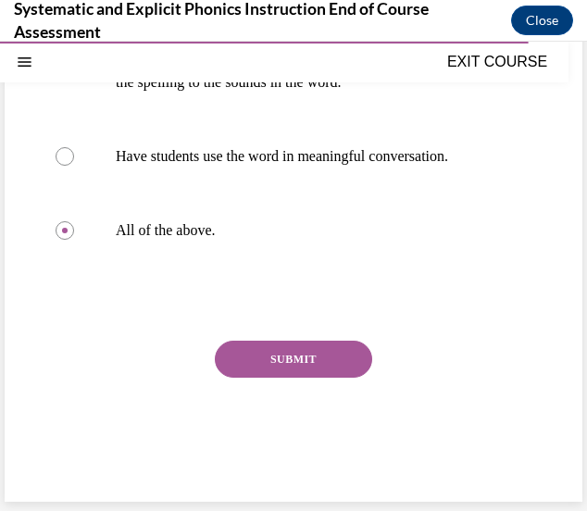
click at [294, 359] on button "SUBMIT" at bounding box center [293, 359] width 157 height 37
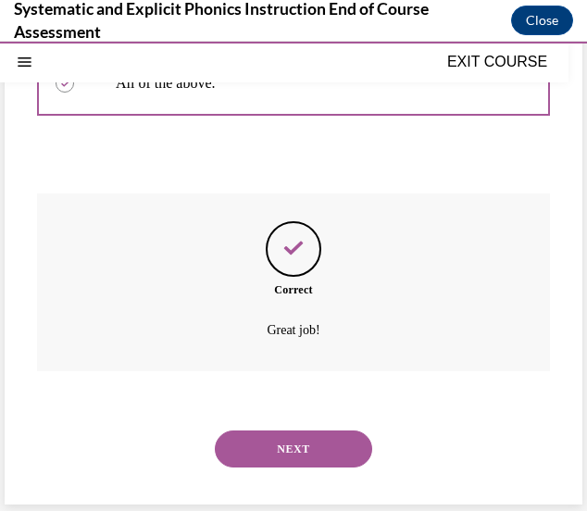
scroll to position [619, 0]
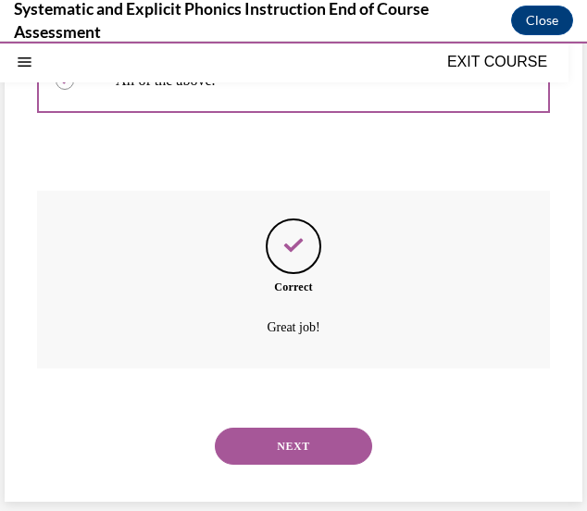
click at [246, 441] on button "NEXT" at bounding box center [293, 446] width 157 height 37
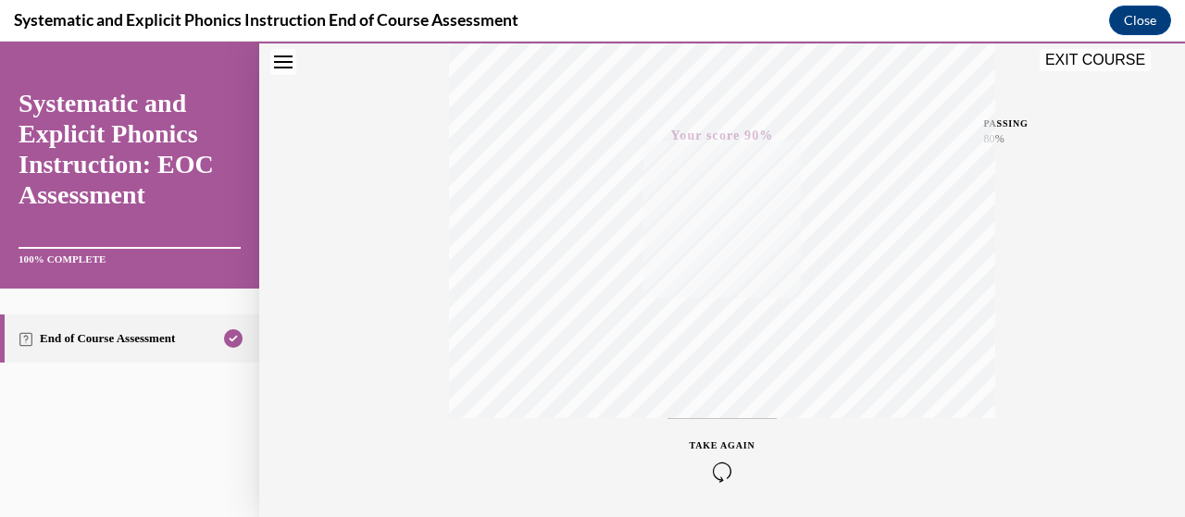
scroll to position [472, 0]
click at [1116, 54] on button "EXIT COURSE" at bounding box center [1094, 60] width 111 height 22
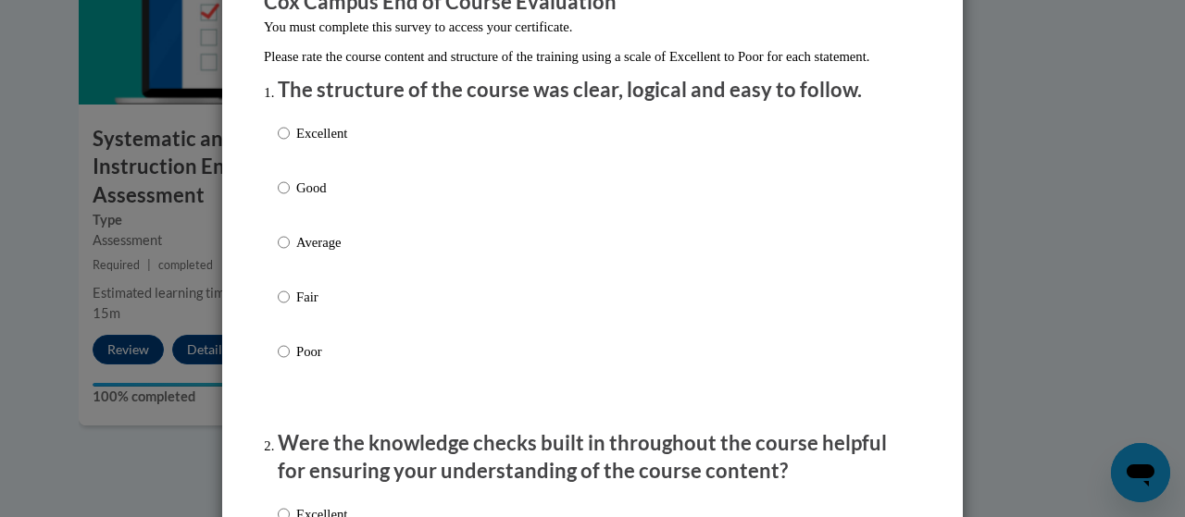
scroll to position [185, 0]
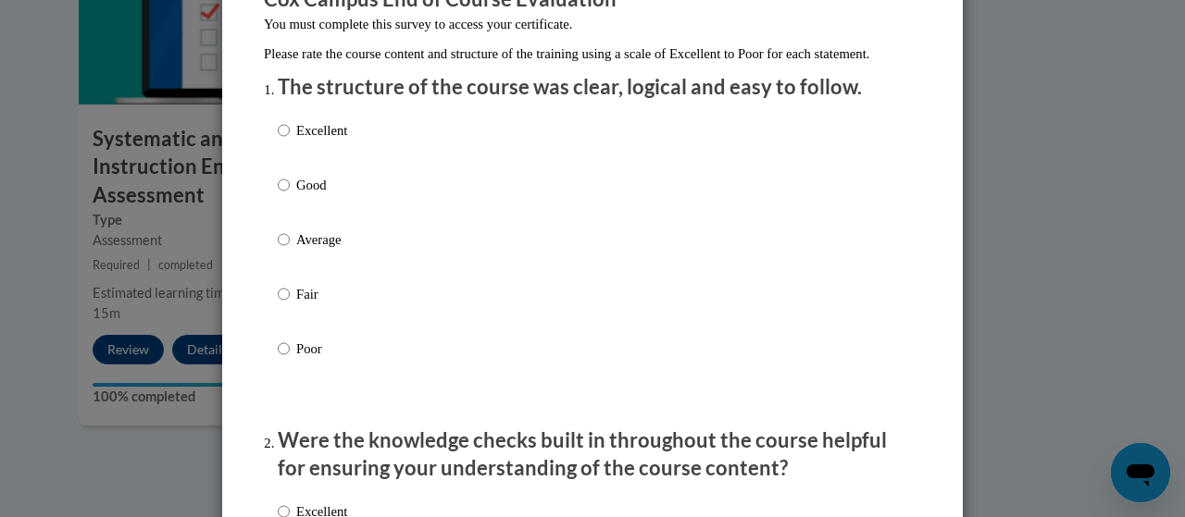
click at [324, 141] on p "Excellent" at bounding box center [321, 130] width 51 height 20
click at [290, 141] on input "Excellent" at bounding box center [284, 130] width 12 height 20
radio input "true"
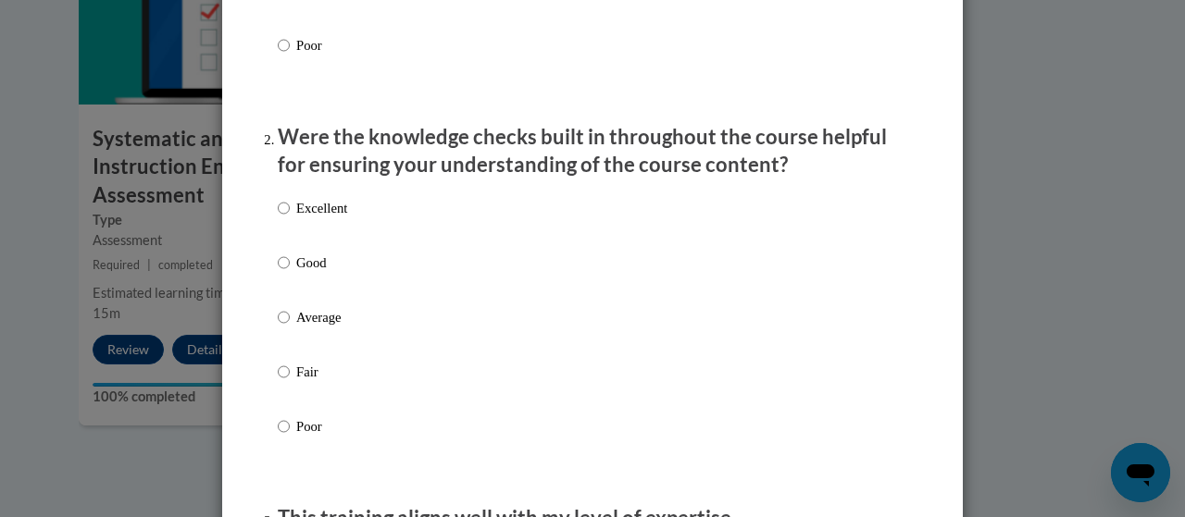
click at [319, 218] on p "Excellent" at bounding box center [321, 208] width 51 height 20
click at [290, 218] on input "Excellent" at bounding box center [284, 208] width 12 height 20
radio input "true"
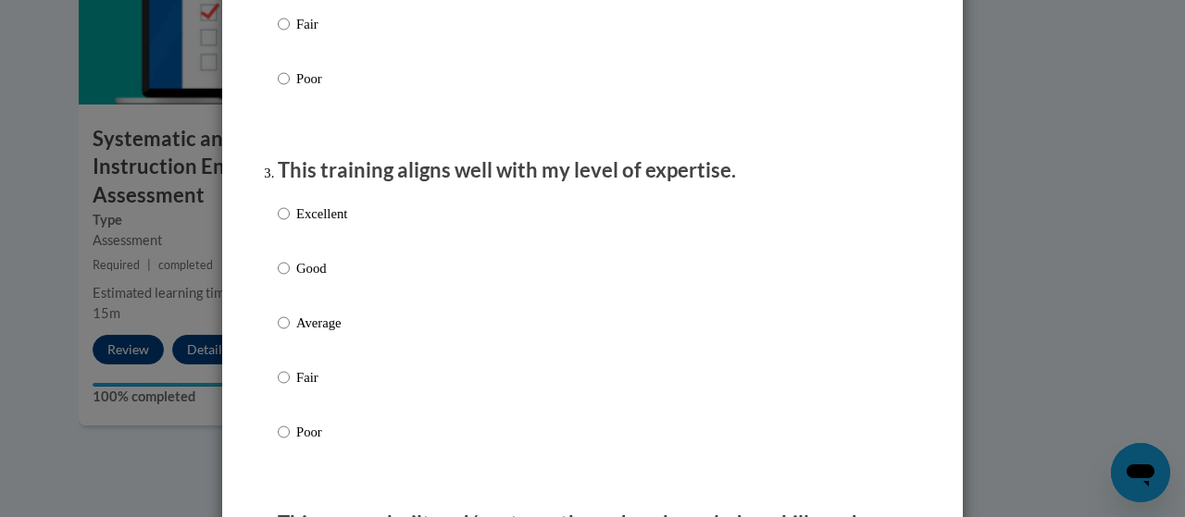
scroll to position [847, 0]
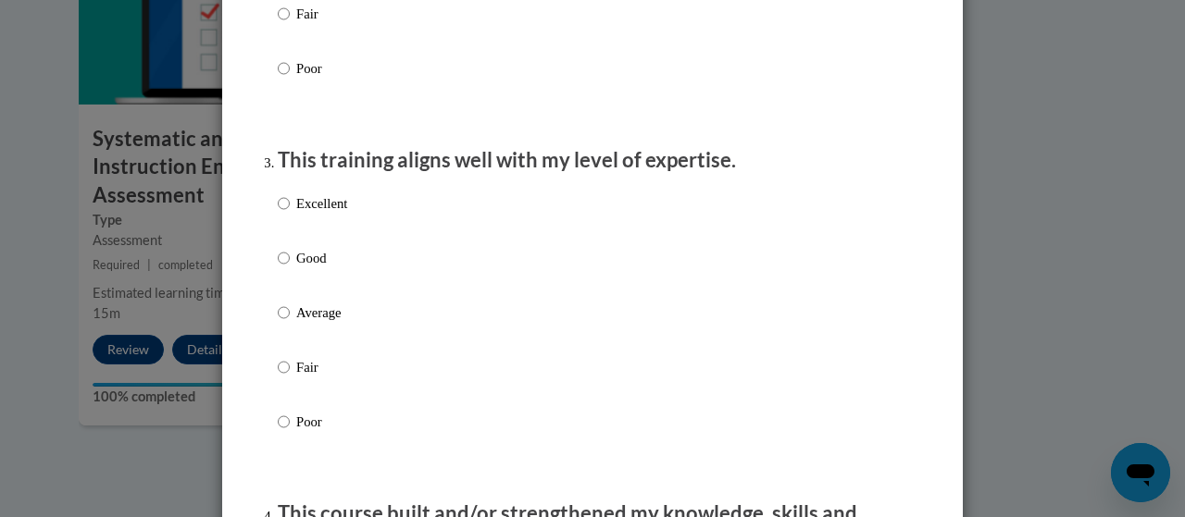
click at [337, 233] on label "Excellent" at bounding box center [312, 218] width 69 height 50
click at [290, 214] on input "Excellent" at bounding box center [284, 203] width 12 height 20
radio input "true"
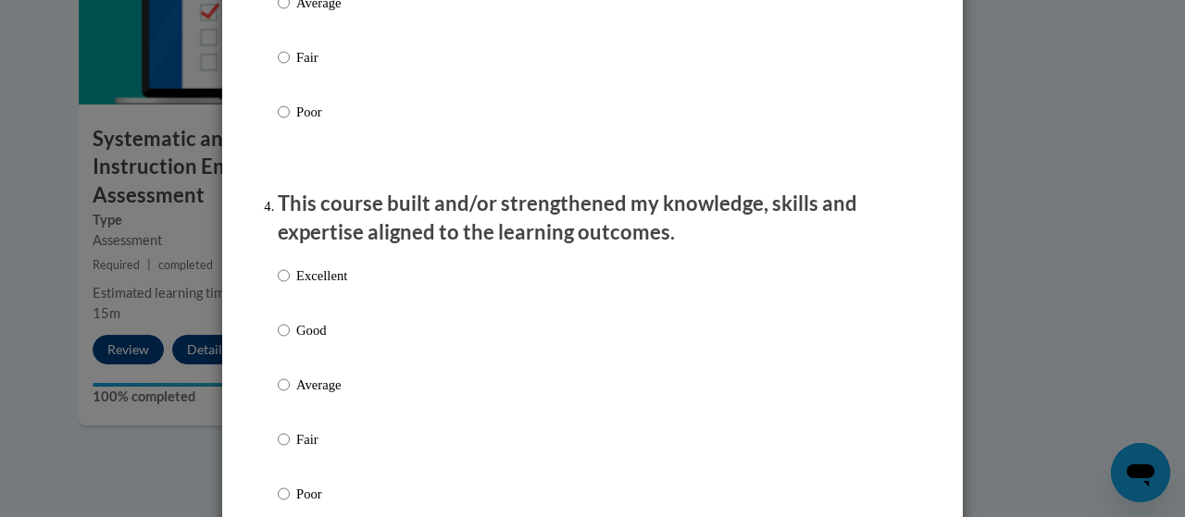
click at [511, 283] on div "Excellent Good Average Fair Poor" at bounding box center [592, 407] width 629 height 302
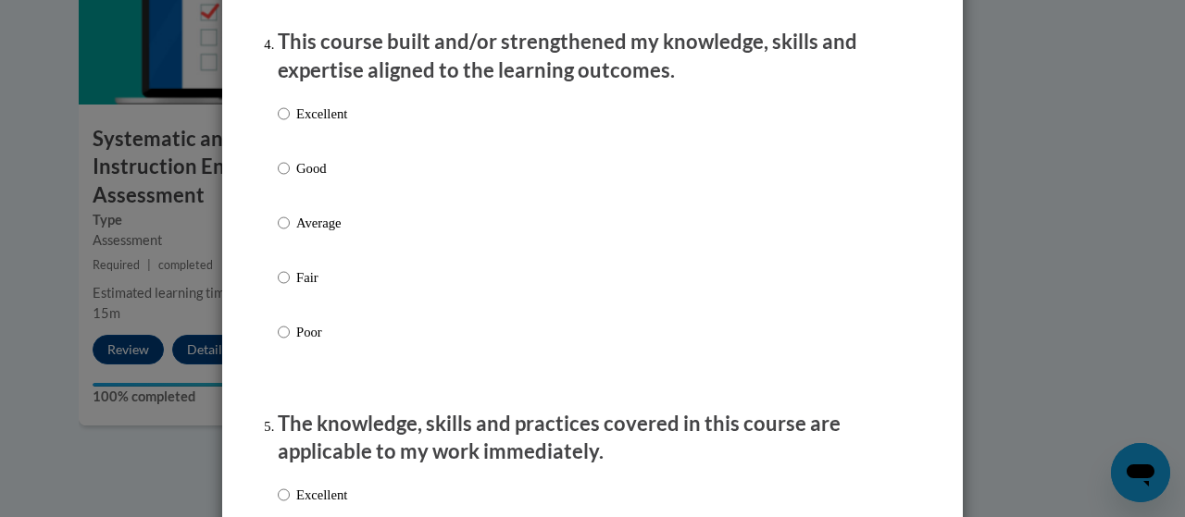
scroll to position [1316, 0]
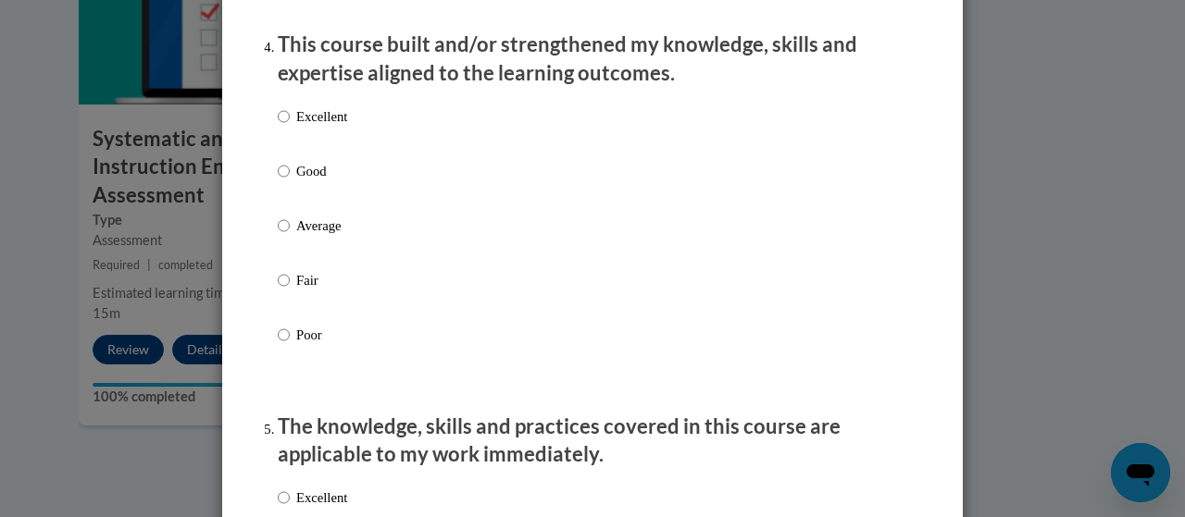
click at [583, 126] on div "Excellent Good Average Fair Poor" at bounding box center [592, 248] width 629 height 302
click at [576, 163] on div "Excellent Good Average Fair Poor" at bounding box center [592, 248] width 629 height 302
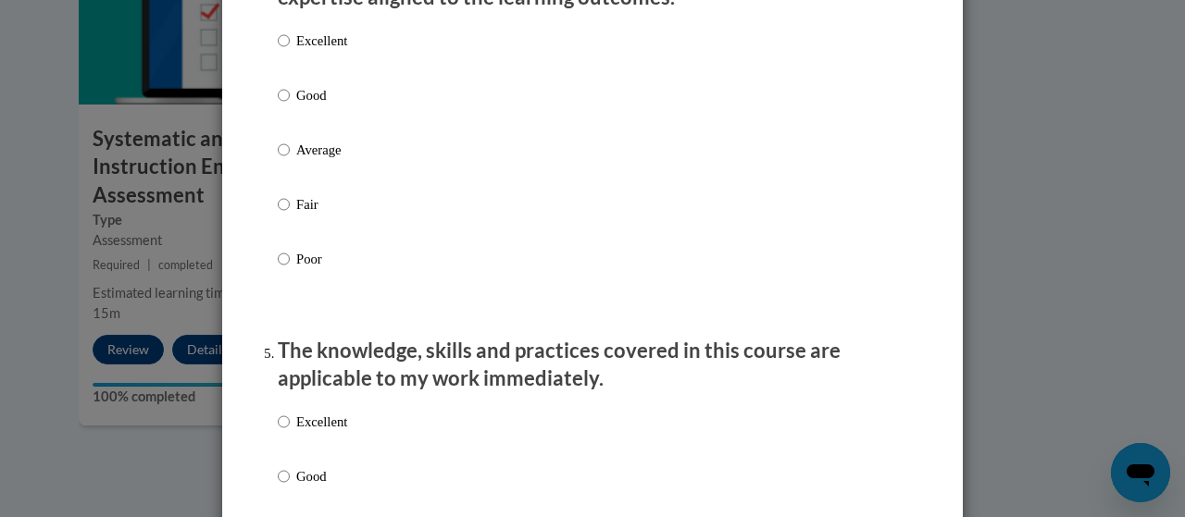
scroll to position [1454, 0]
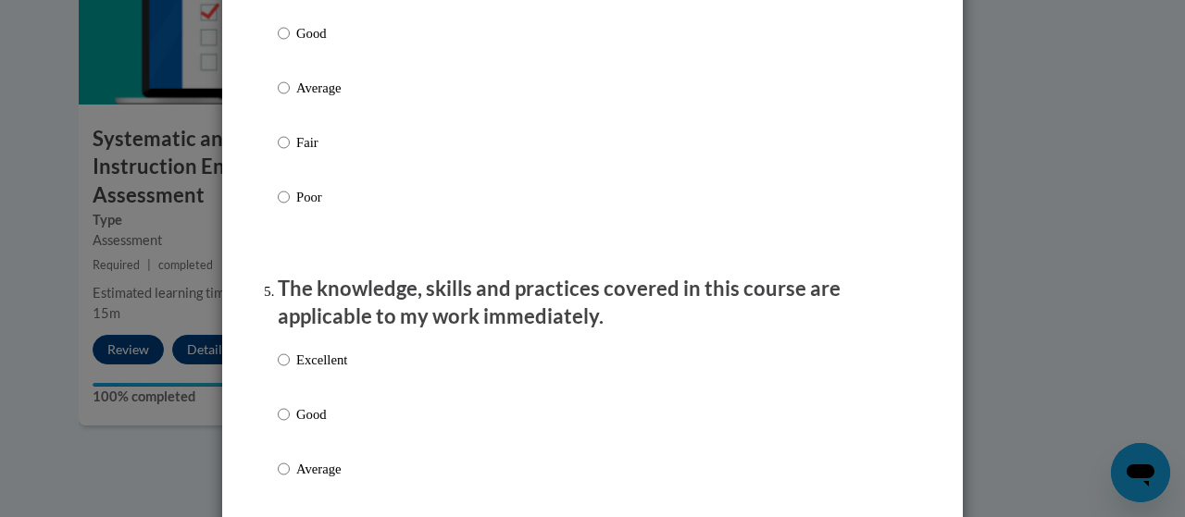
click at [584, 65] on div "Excellent Good Average Fair Poor" at bounding box center [592, 110] width 629 height 302
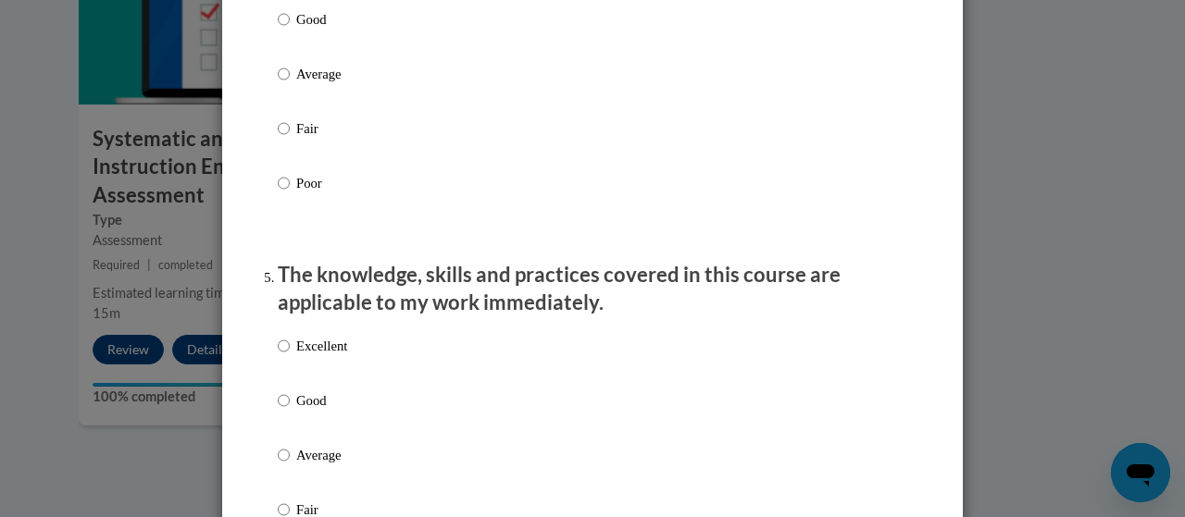
scroll to position [1471, 0]
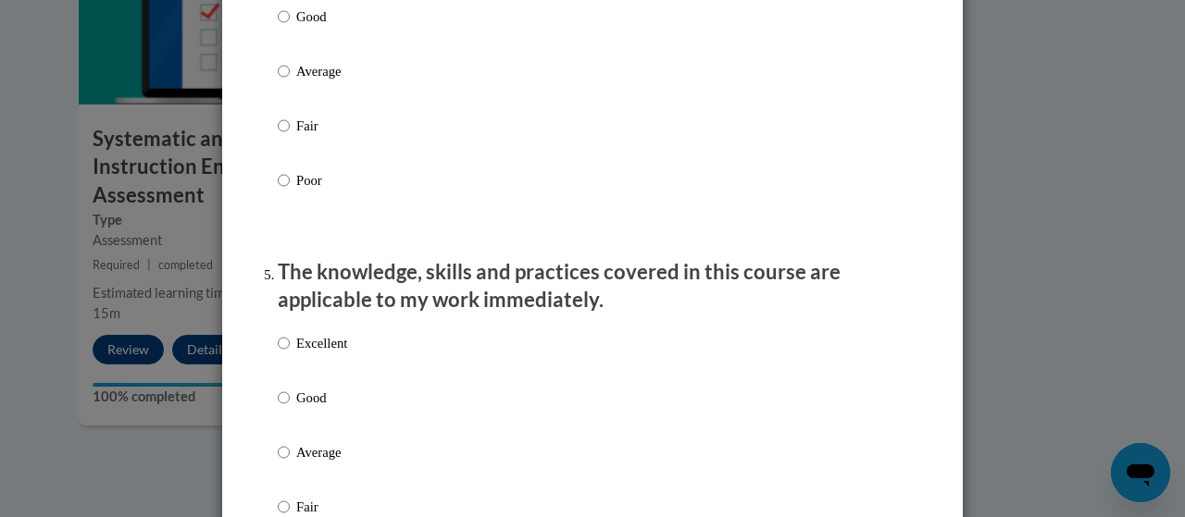
click at [305, 48] on label "Good" at bounding box center [312, 31] width 69 height 50
click at [290, 27] on input "Good" at bounding box center [284, 16] width 12 height 20
radio input "true"
click at [341, 434] on label "Good" at bounding box center [312, 413] width 69 height 50
click at [290, 408] on input "Good" at bounding box center [284, 398] width 12 height 20
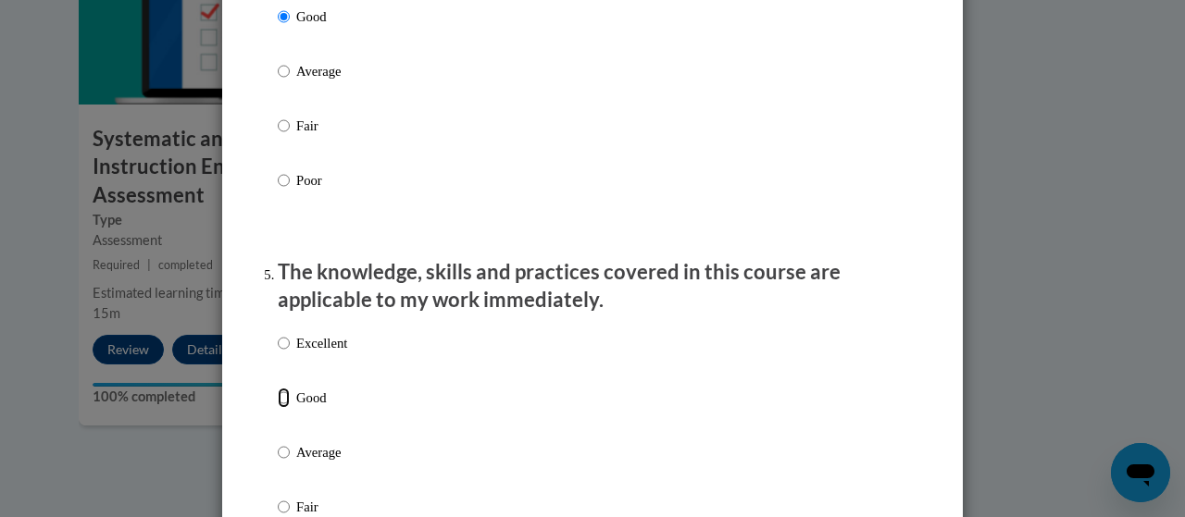
radio input "true"
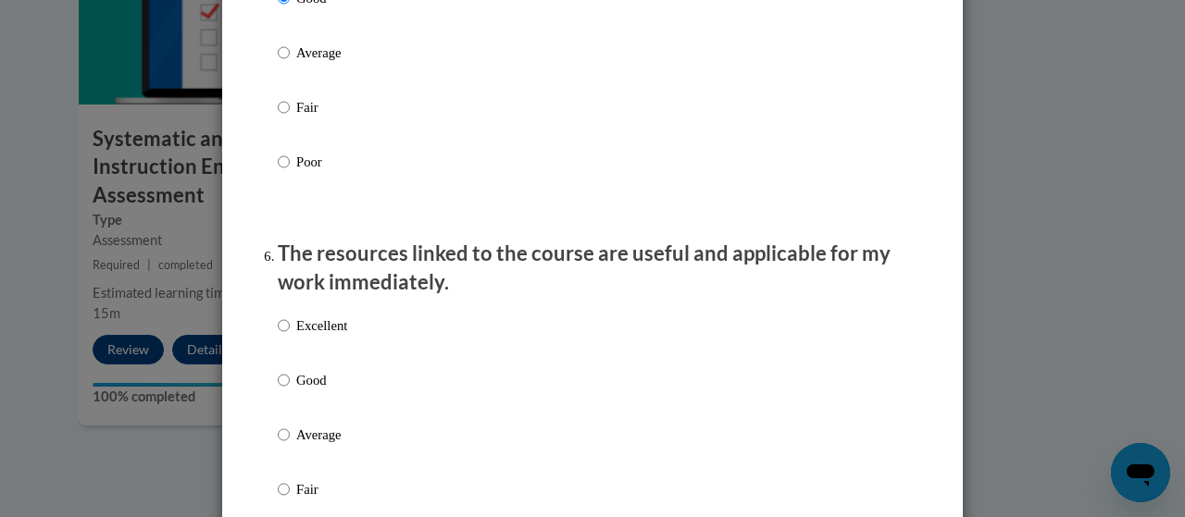
click at [359, 352] on div "Excellent Good Average Fair Poor" at bounding box center [592, 457] width 629 height 302
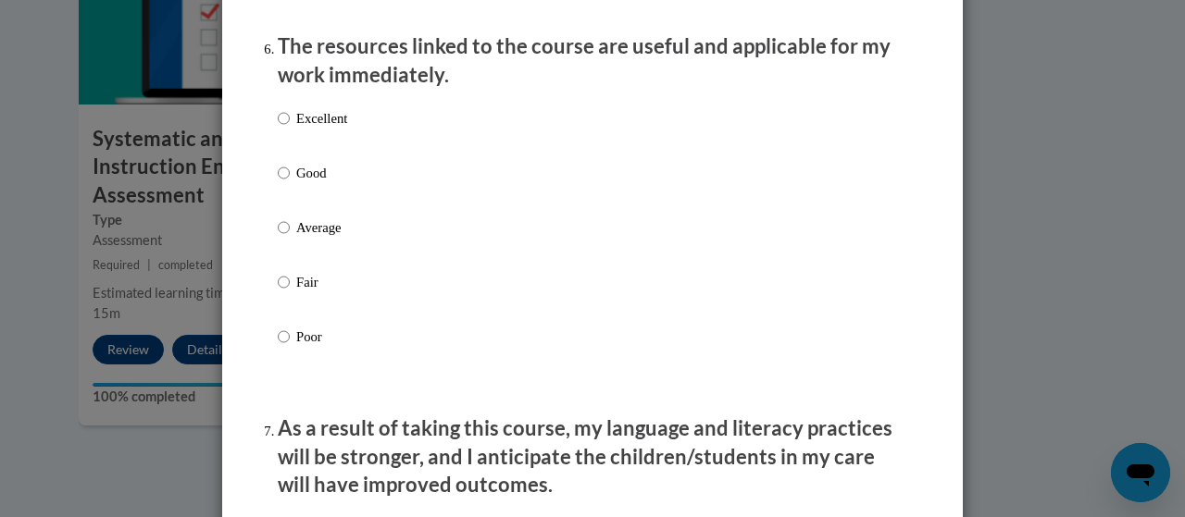
click at [313, 129] on p "Excellent" at bounding box center [321, 118] width 51 height 20
click at [290, 129] on input "Excellent" at bounding box center [284, 118] width 12 height 20
radio input "true"
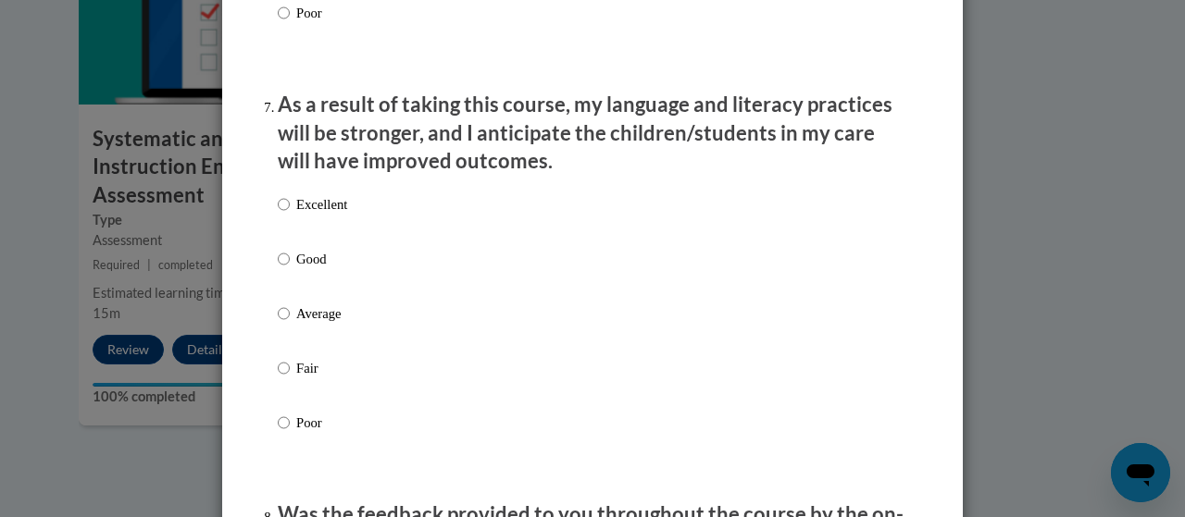
click at [363, 283] on div "Excellent Good Average Fair Poor" at bounding box center [592, 336] width 629 height 302
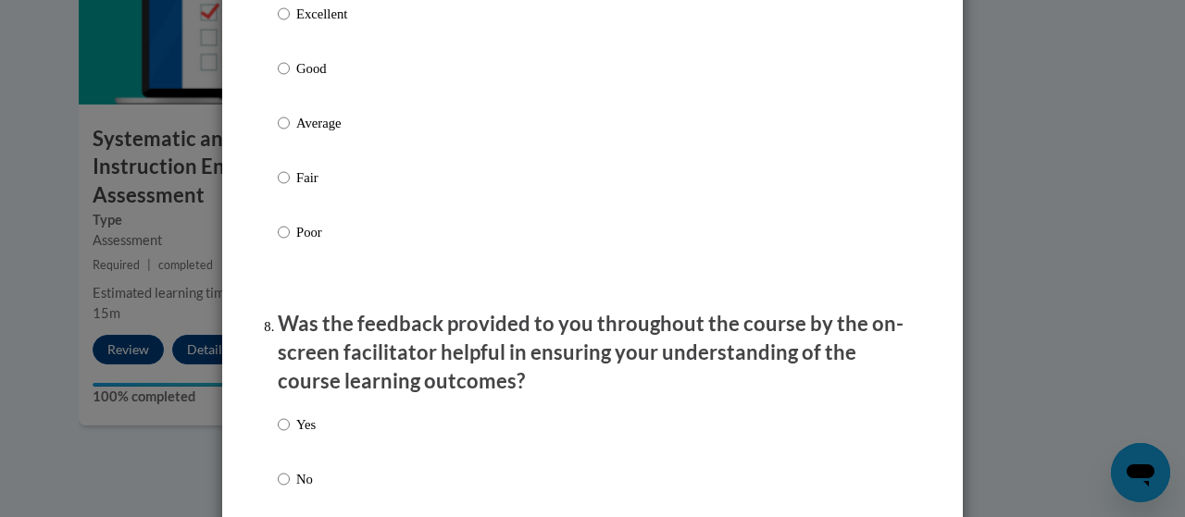
click at [307, 79] on p "Good" at bounding box center [321, 68] width 51 height 20
click at [290, 79] on input "Good" at bounding box center [284, 68] width 12 height 20
radio input "true"
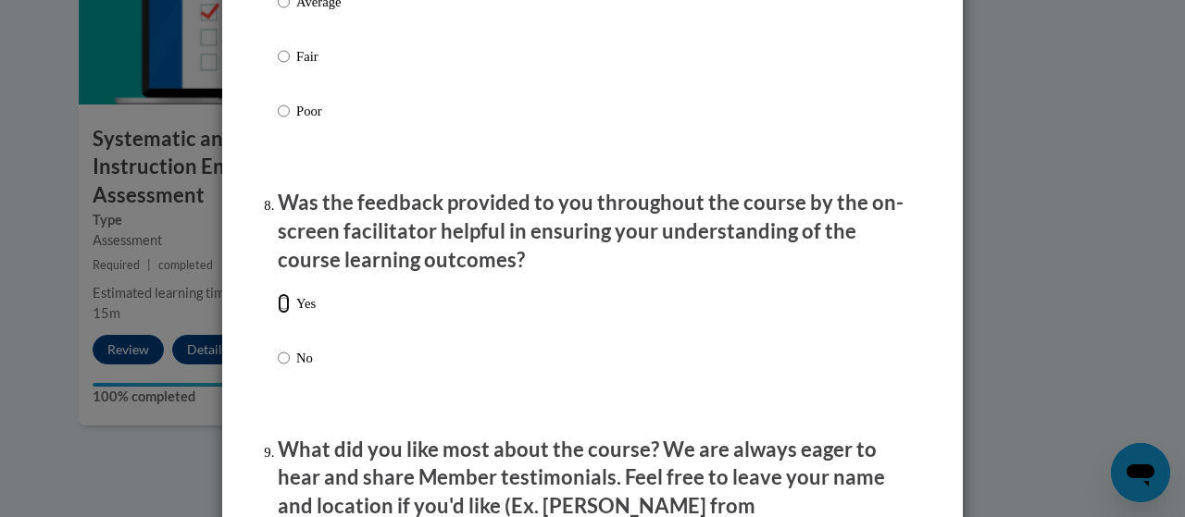
click at [281, 314] on input "Yes" at bounding box center [284, 303] width 12 height 20
radio input "true"
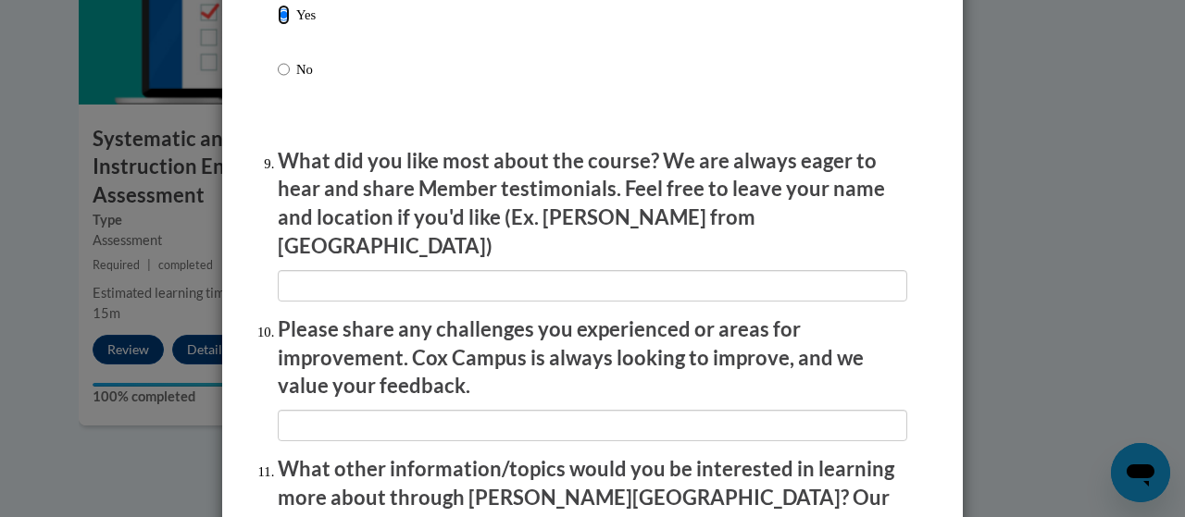
scroll to position [3004, 0]
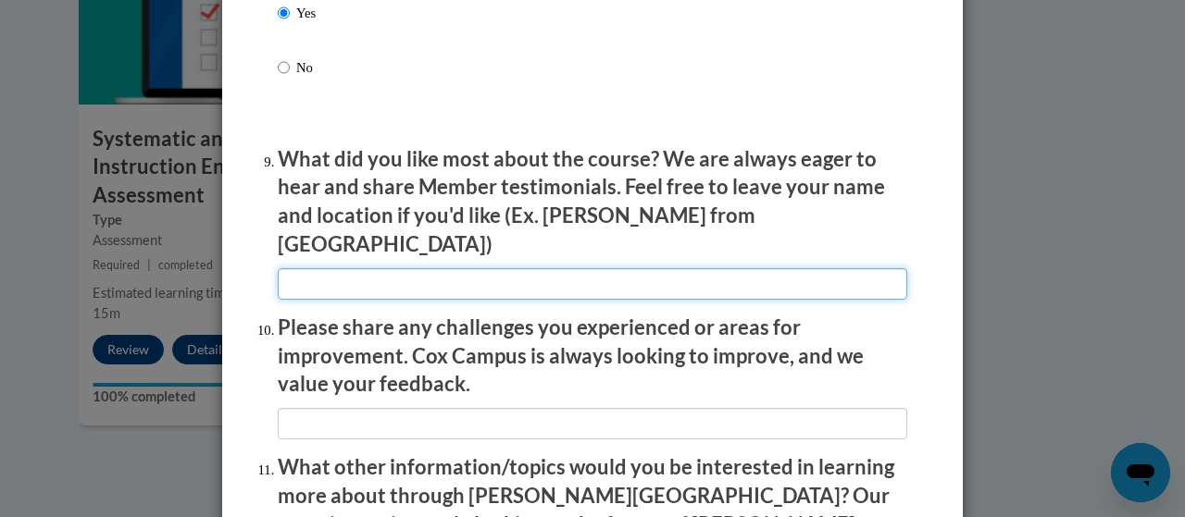
click at [354, 283] on input "textbox" at bounding box center [592, 283] width 629 height 31
click at [818, 268] on input "textbox" at bounding box center [592, 283] width 629 height 31
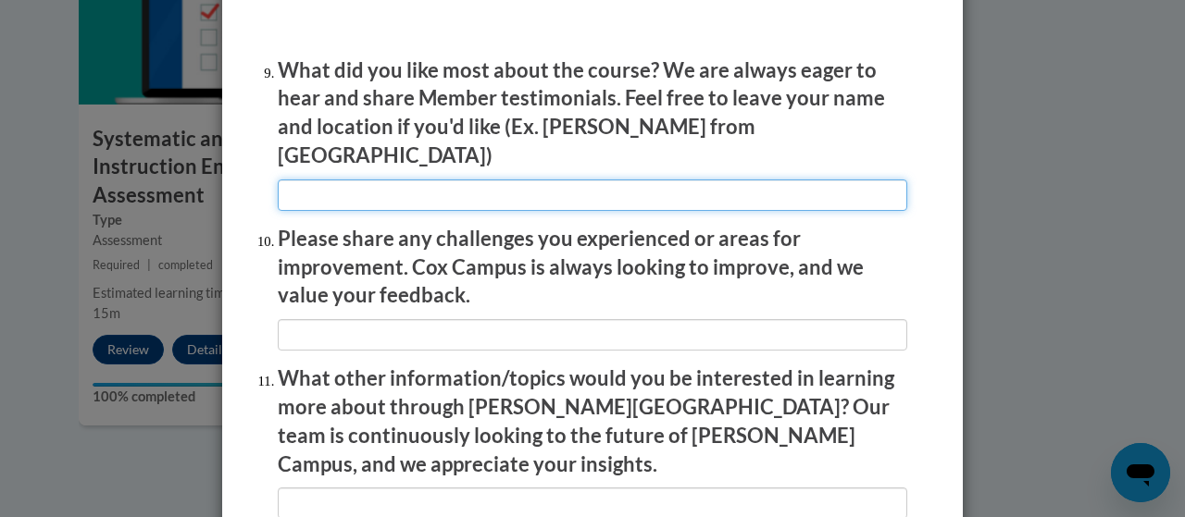
scroll to position [3331, 0]
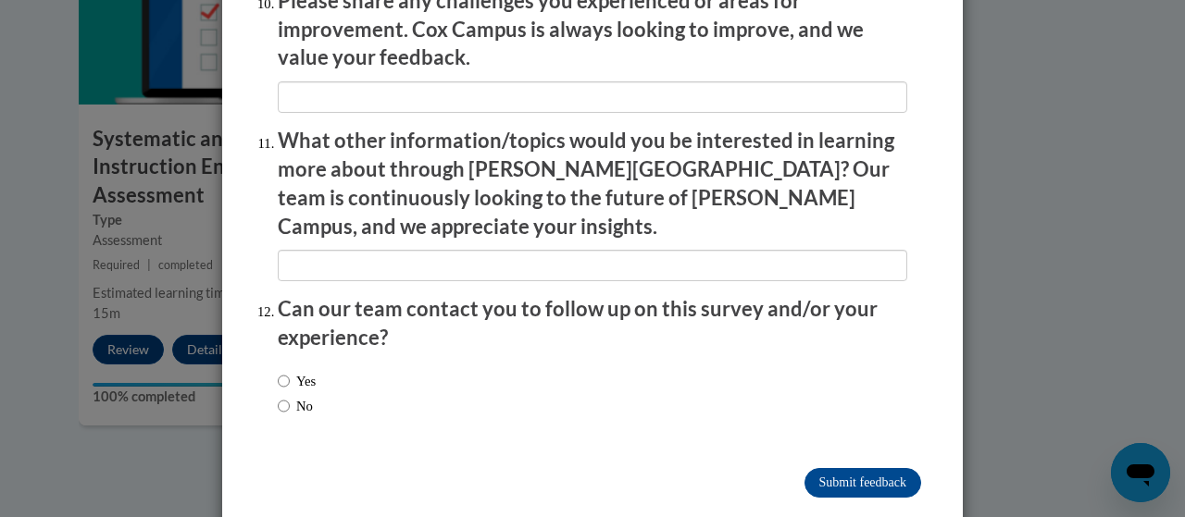
click at [462, 376] on div "Yes No" at bounding box center [592, 396] width 629 height 69
click at [278, 396] on input "No" at bounding box center [284, 406] width 12 height 20
radio input "true"
click at [877, 468] on input "Submit feedback" at bounding box center [862, 483] width 117 height 30
